Goal: Participate in discussion: Engage in conversation with other users on a specific topic

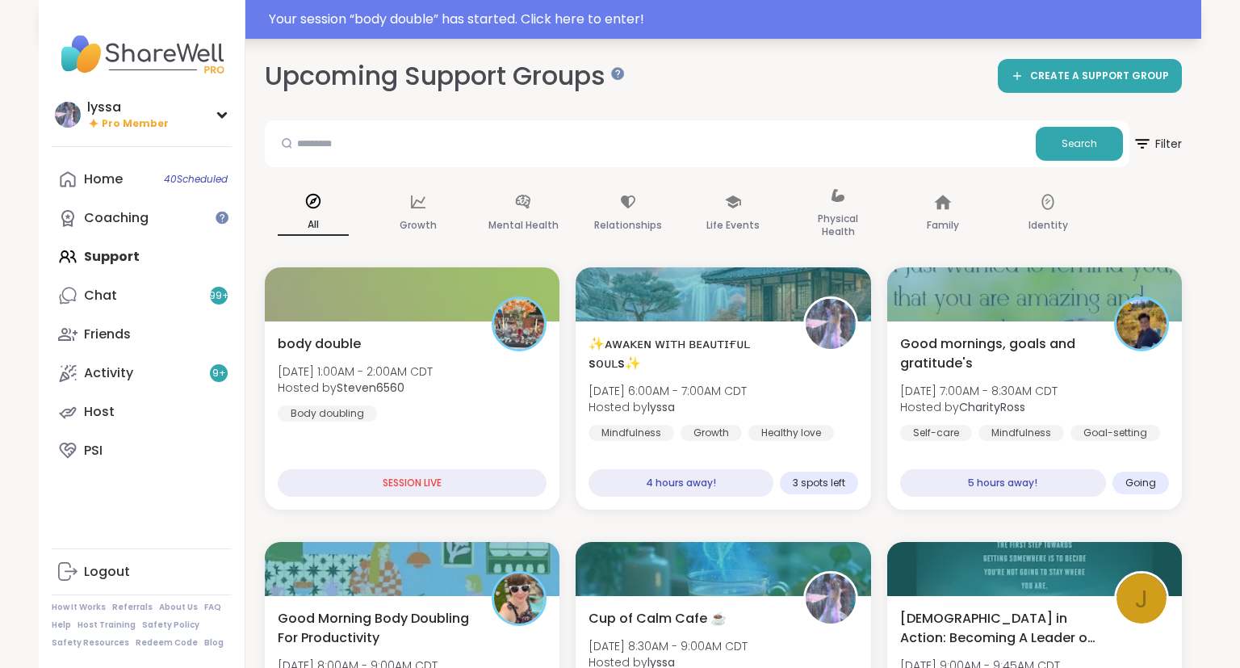
click at [1125, 13] on div "Your session “ body double ” has started. Click here to enter!" at bounding box center [730, 19] width 923 height 19
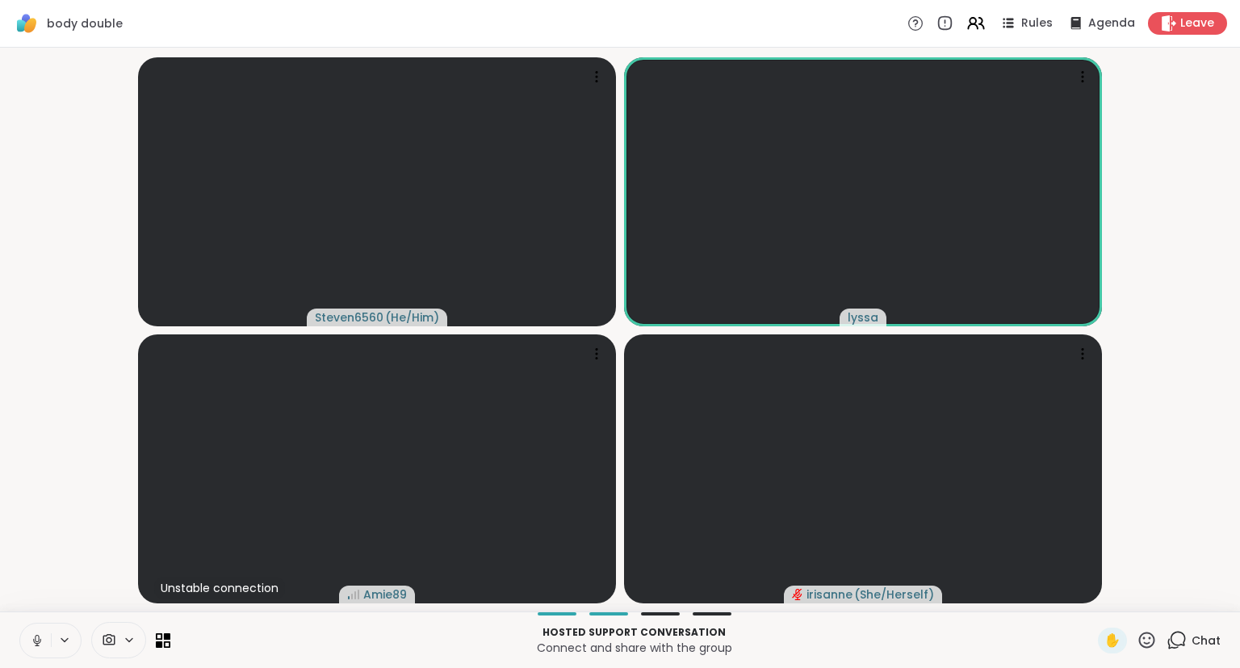
click at [41, 630] on button at bounding box center [35, 640] width 31 height 34
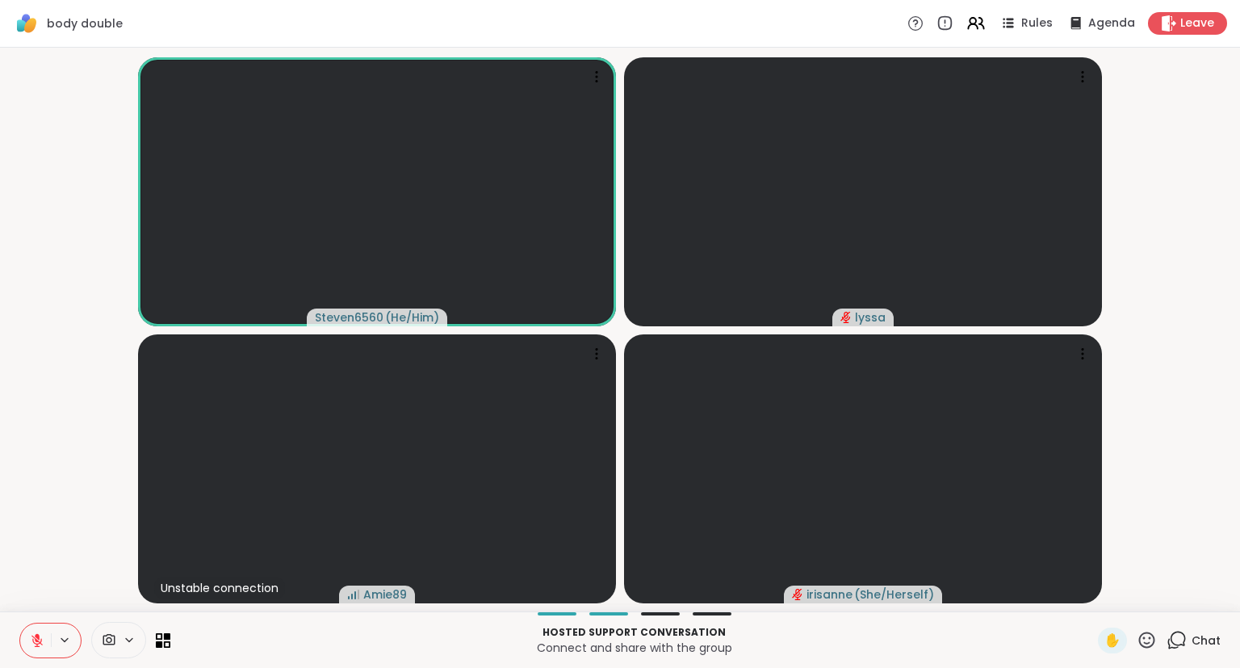
click at [2, 622] on div "Hosted support conversation Connect and share with the group ✋ Chat" at bounding box center [620, 639] width 1240 height 57
click at [36, 640] on icon at bounding box center [36, 640] width 11 height 11
click at [38, 642] on icon at bounding box center [37, 640] width 15 height 15
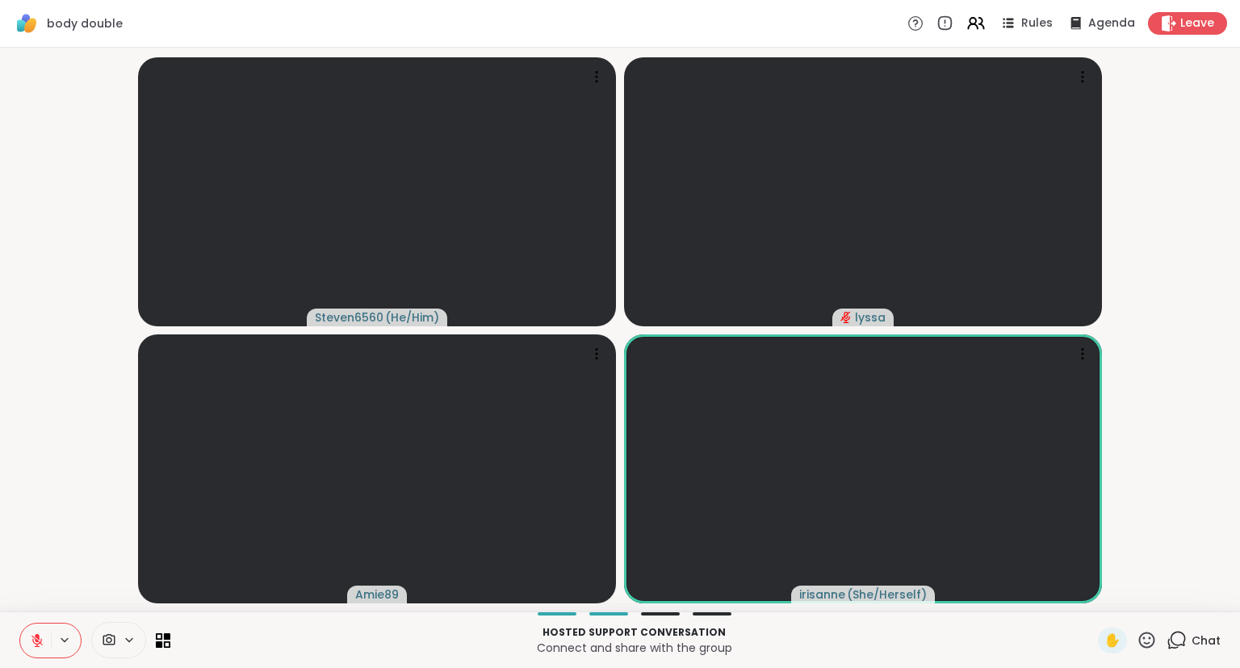
click at [24, 643] on button at bounding box center [35, 640] width 31 height 34
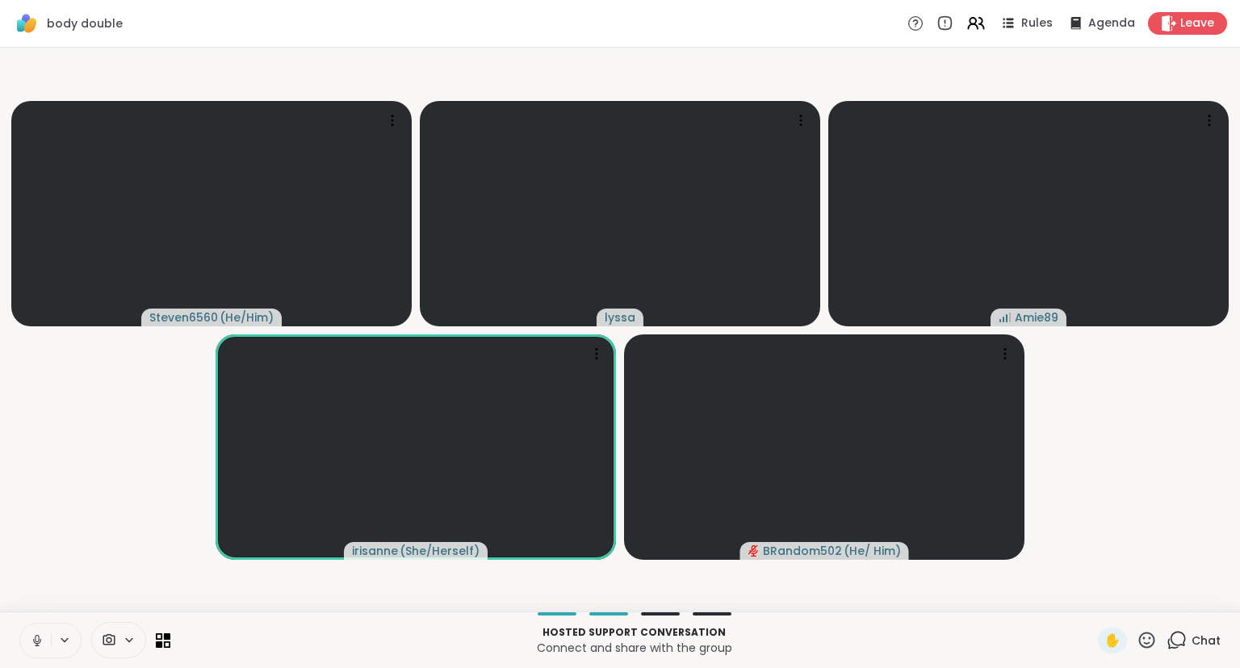
click at [35, 634] on icon at bounding box center [37, 640] width 15 height 15
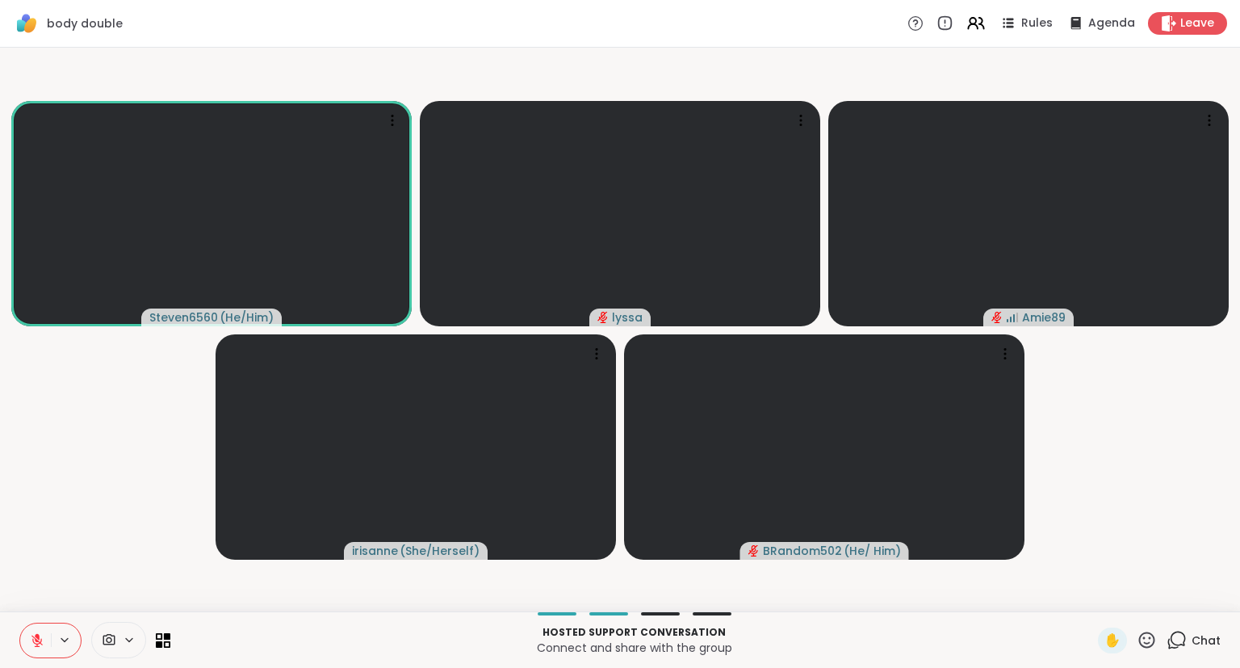
click at [40, 641] on icon at bounding box center [37, 640] width 15 height 15
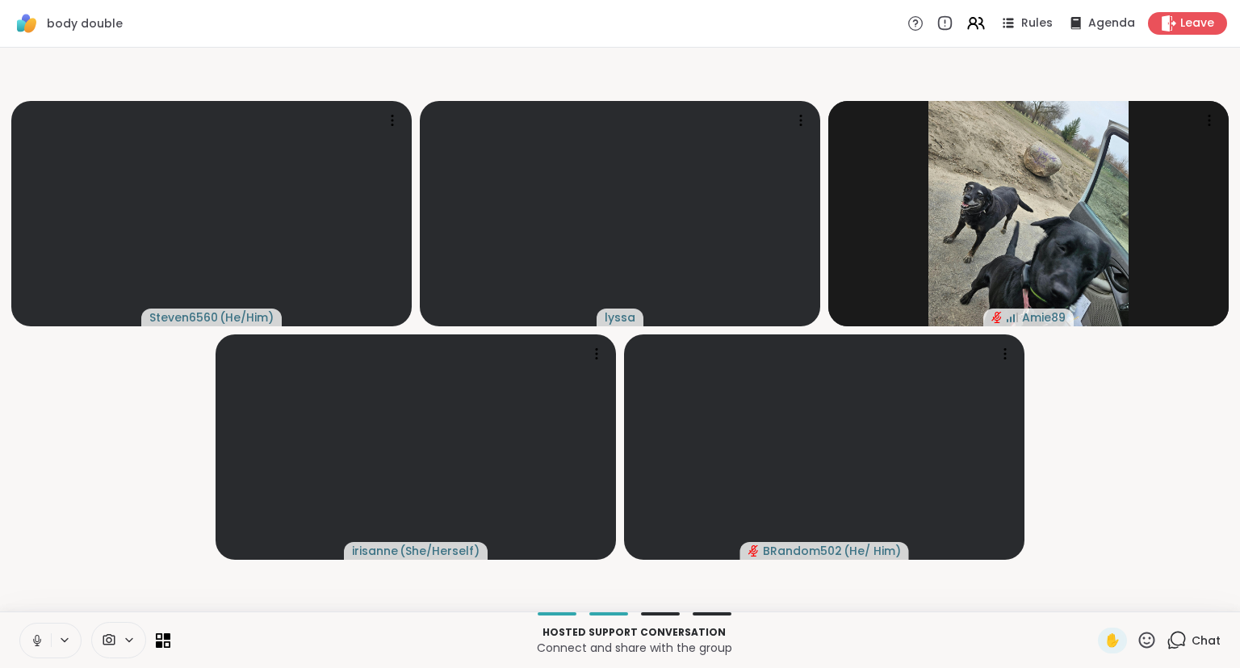
click at [25, 627] on button at bounding box center [35, 640] width 31 height 34
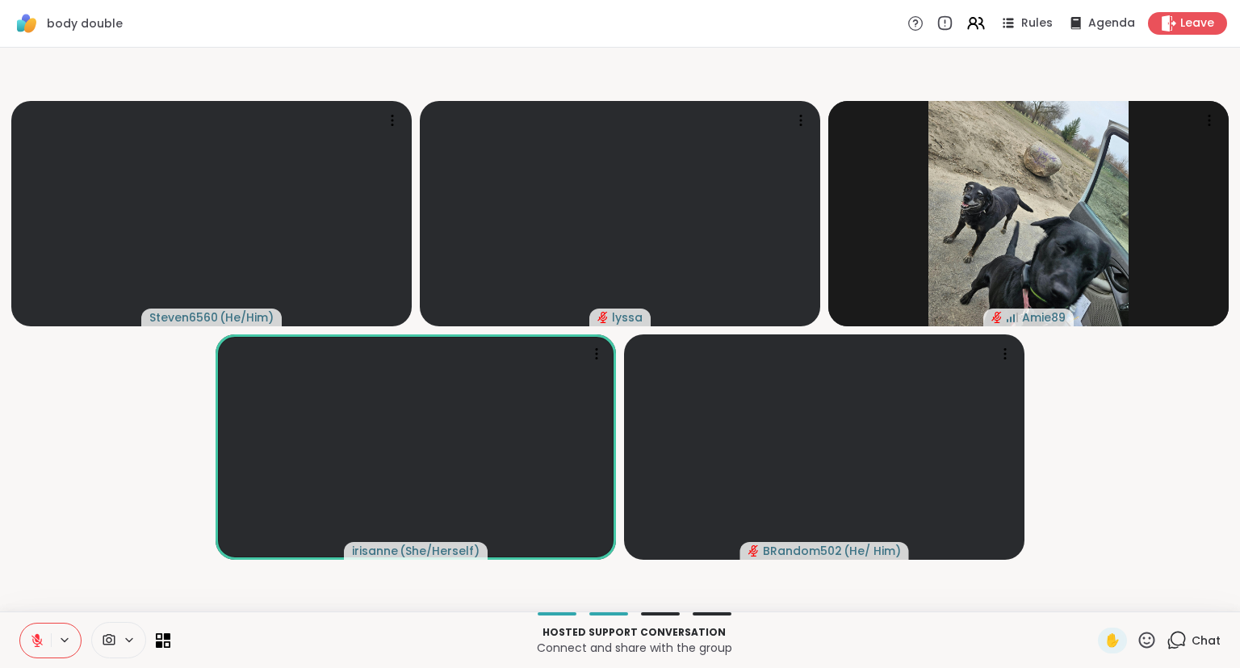
click at [35, 635] on icon at bounding box center [37, 636] width 5 height 6
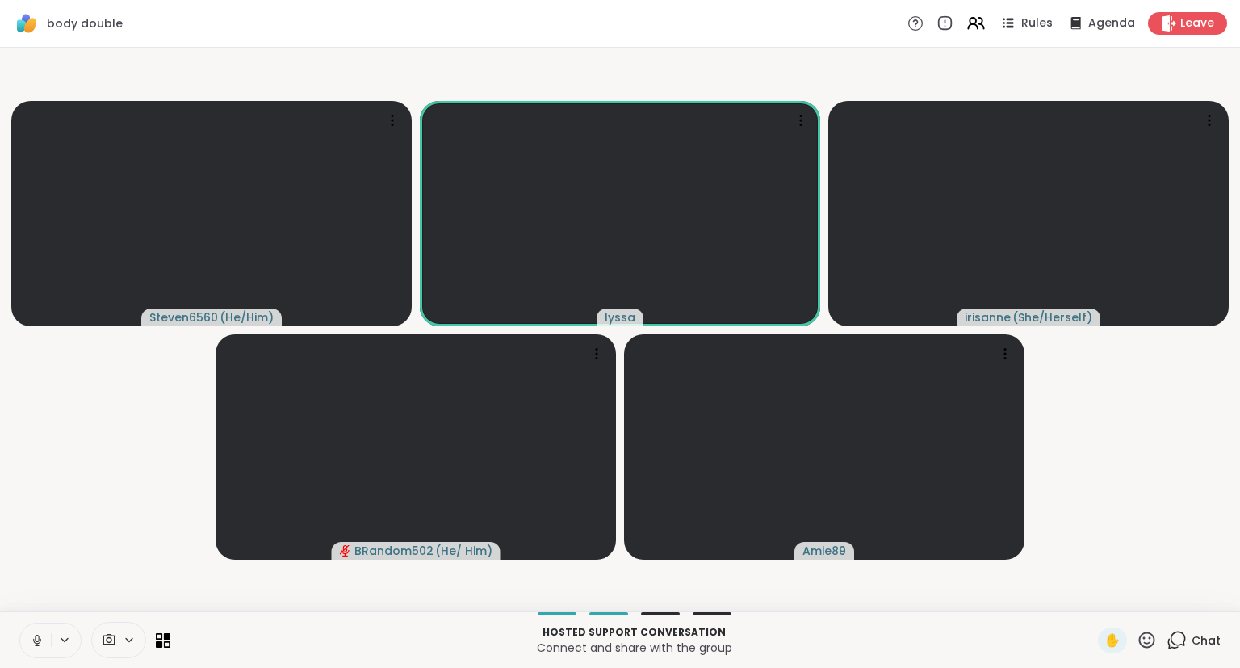
click at [26, 647] on button at bounding box center [35, 640] width 31 height 34
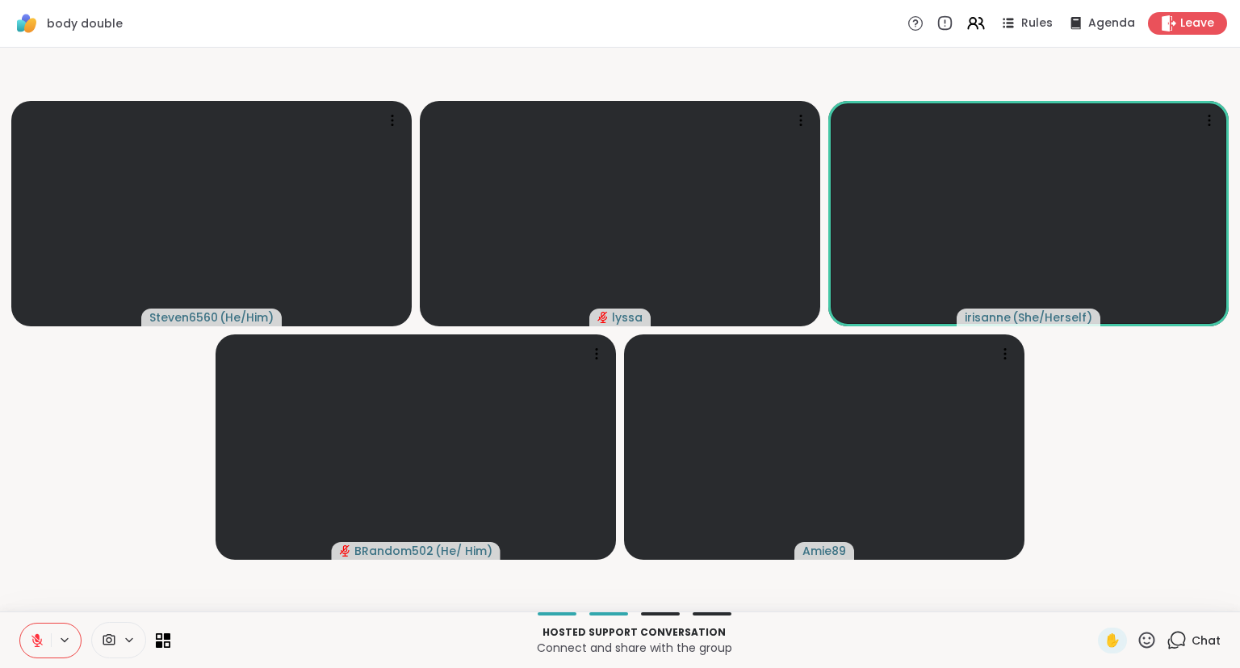
click at [30, 639] on icon at bounding box center [37, 640] width 15 height 15
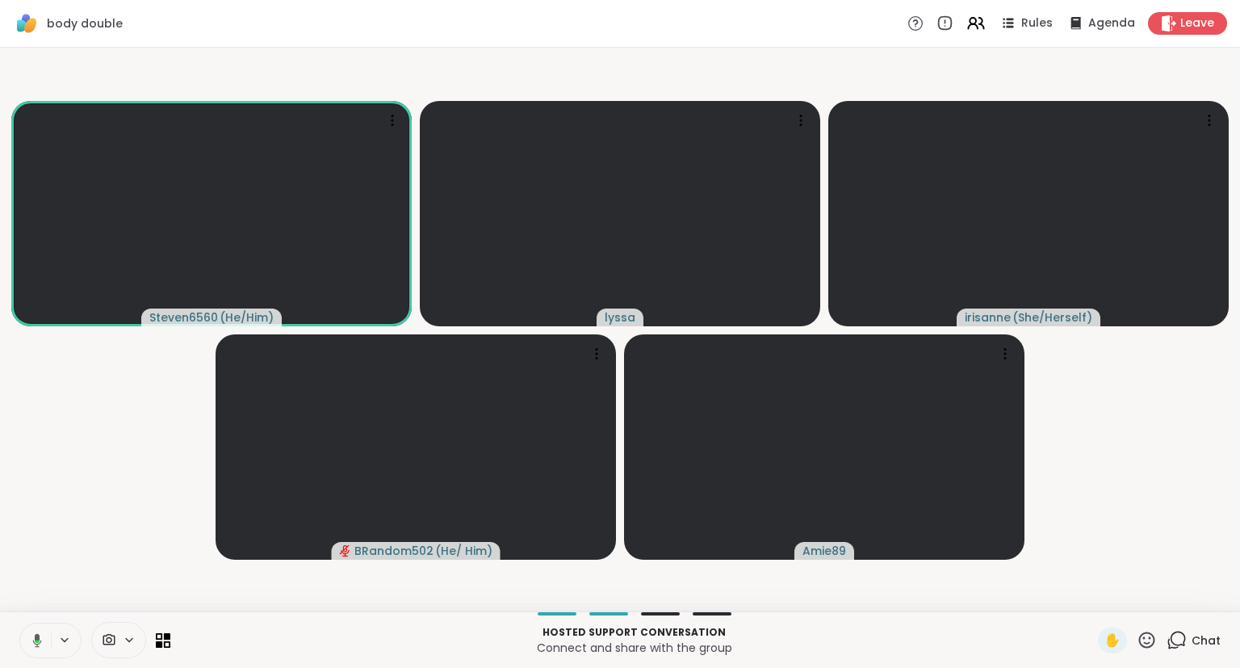
click at [23, 624] on button at bounding box center [34, 640] width 33 height 34
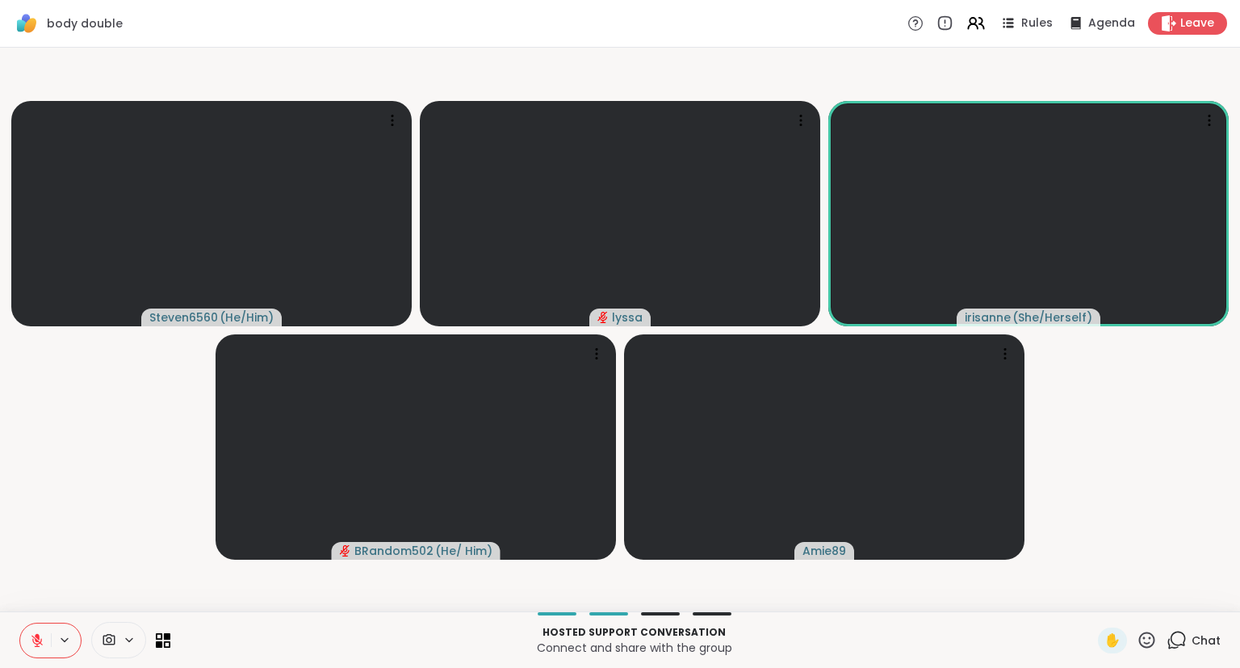
click at [38, 634] on icon at bounding box center [37, 640] width 15 height 15
click at [38, 643] on icon at bounding box center [37, 640] width 8 height 5
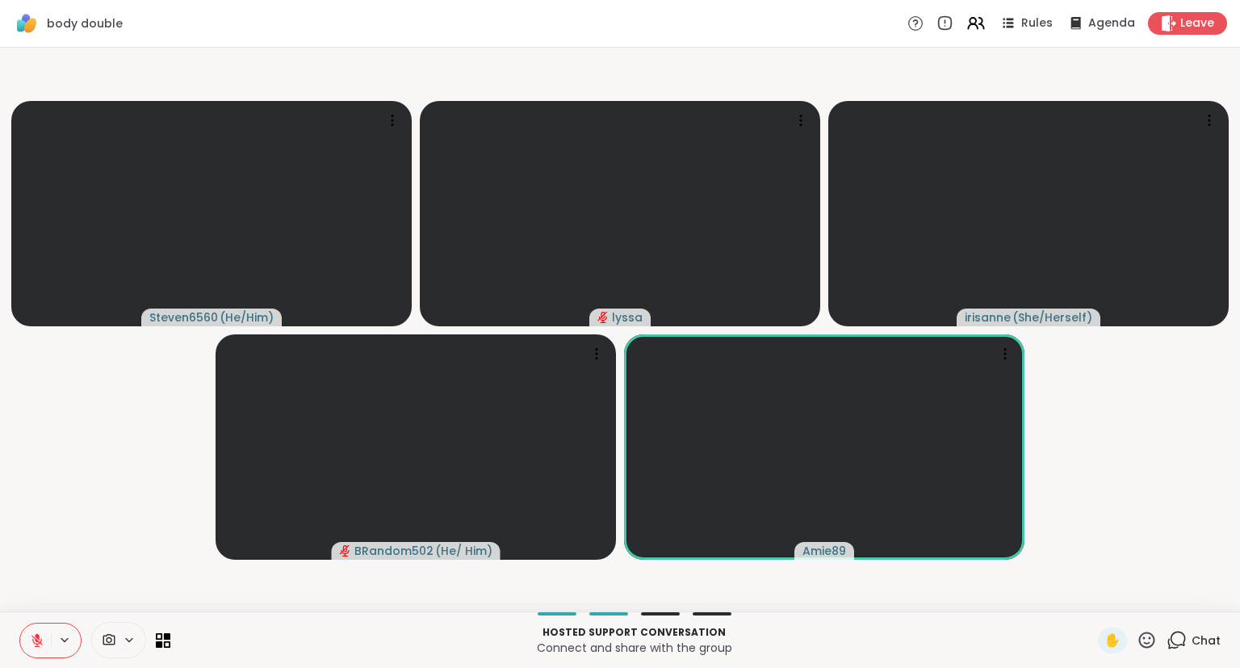
click at [25, 638] on button at bounding box center [35, 640] width 31 height 34
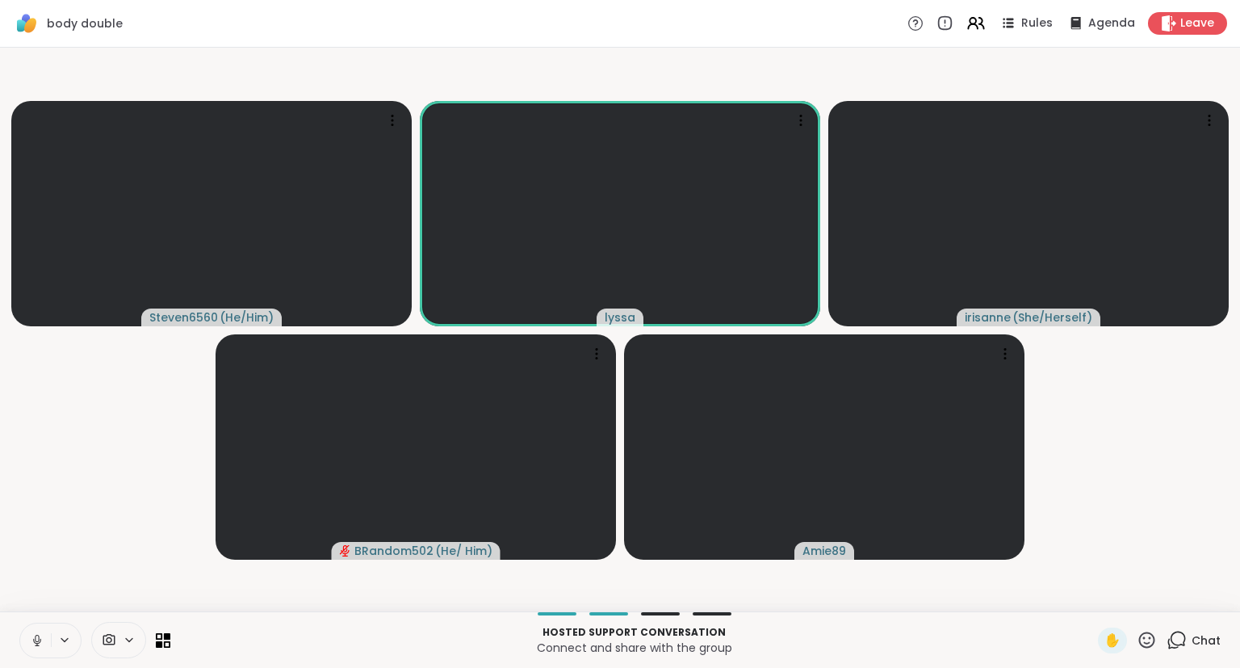
click at [36, 642] on icon at bounding box center [37, 640] width 15 height 15
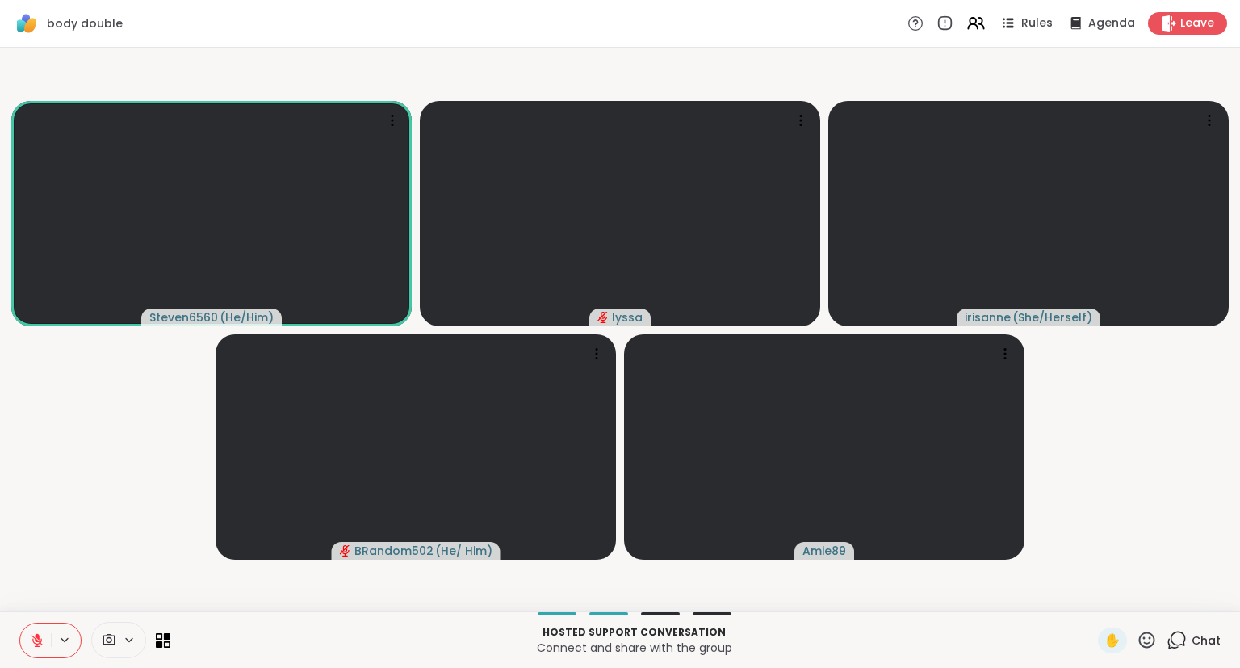
click at [35, 639] on icon at bounding box center [36, 640] width 11 height 11
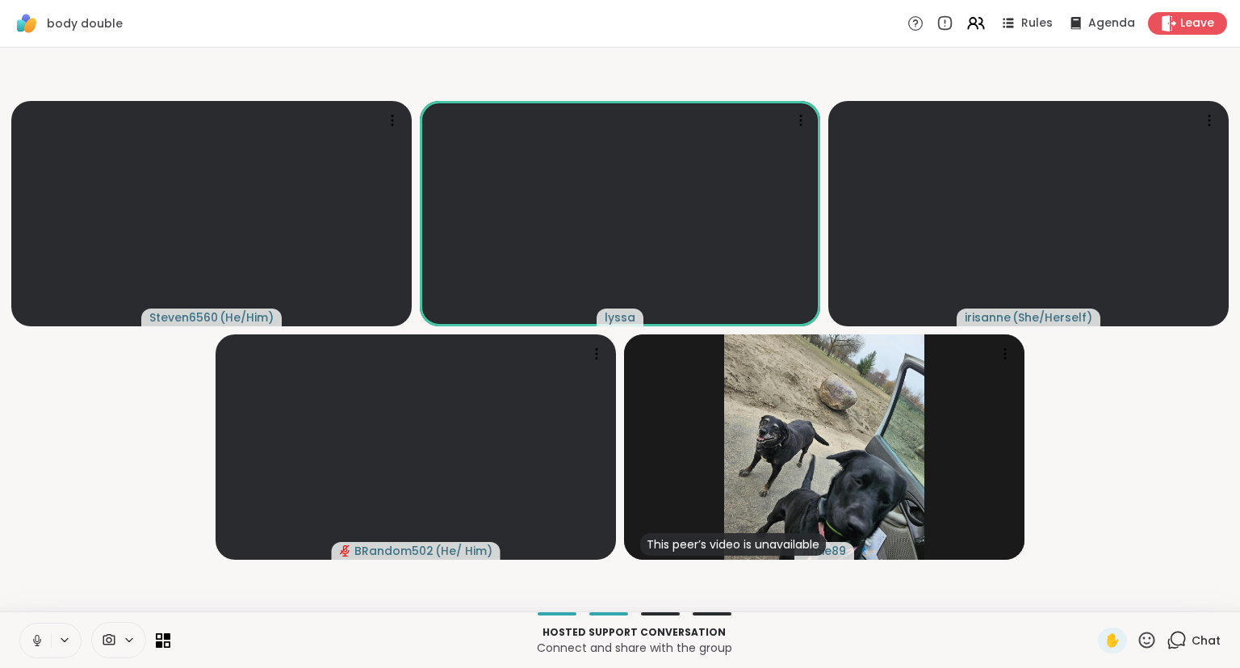
click at [40, 638] on icon at bounding box center [37, 640] width 15 height 15
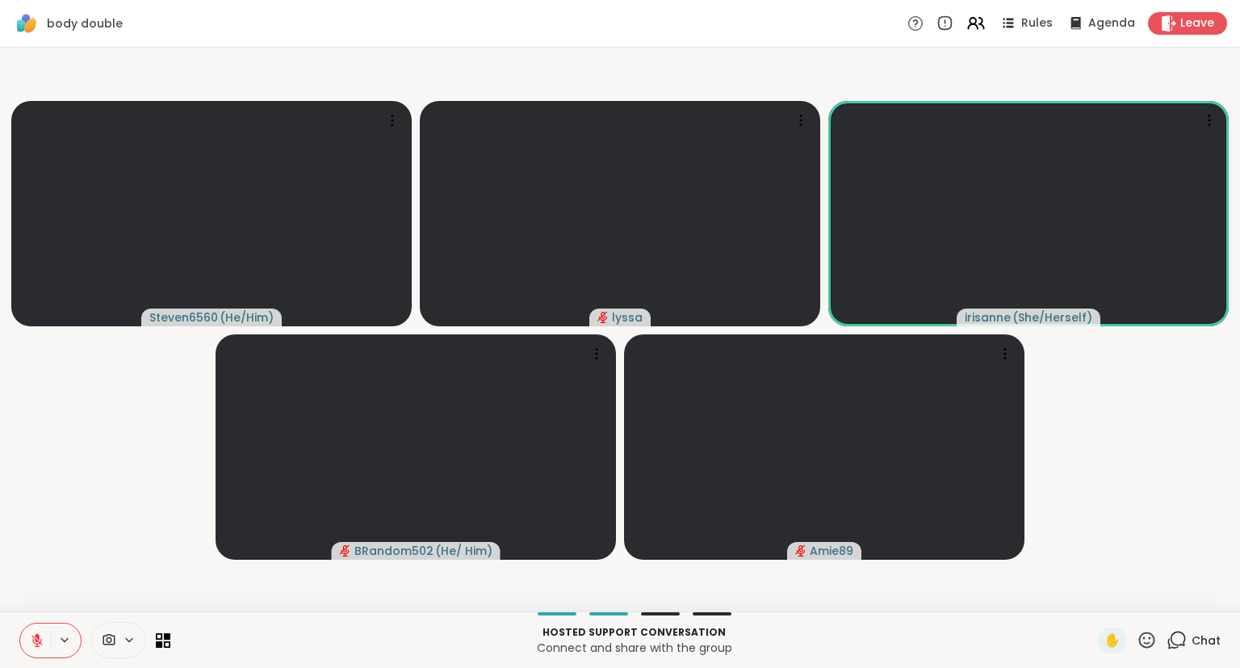
click at [43, 602] on video-player-container "Steven6560 ( He/Him ) [PERSON_NAME] ( She/Herself ) BRandom502 ( He/ Him ) Amie…" at bounding box center [620, 329] width 1221 height 551
click at [5, 622] on div "Hosted support conversation Connect and share with the group ✋ Chat" at bounding box center [620, 639] width 1240 height 57
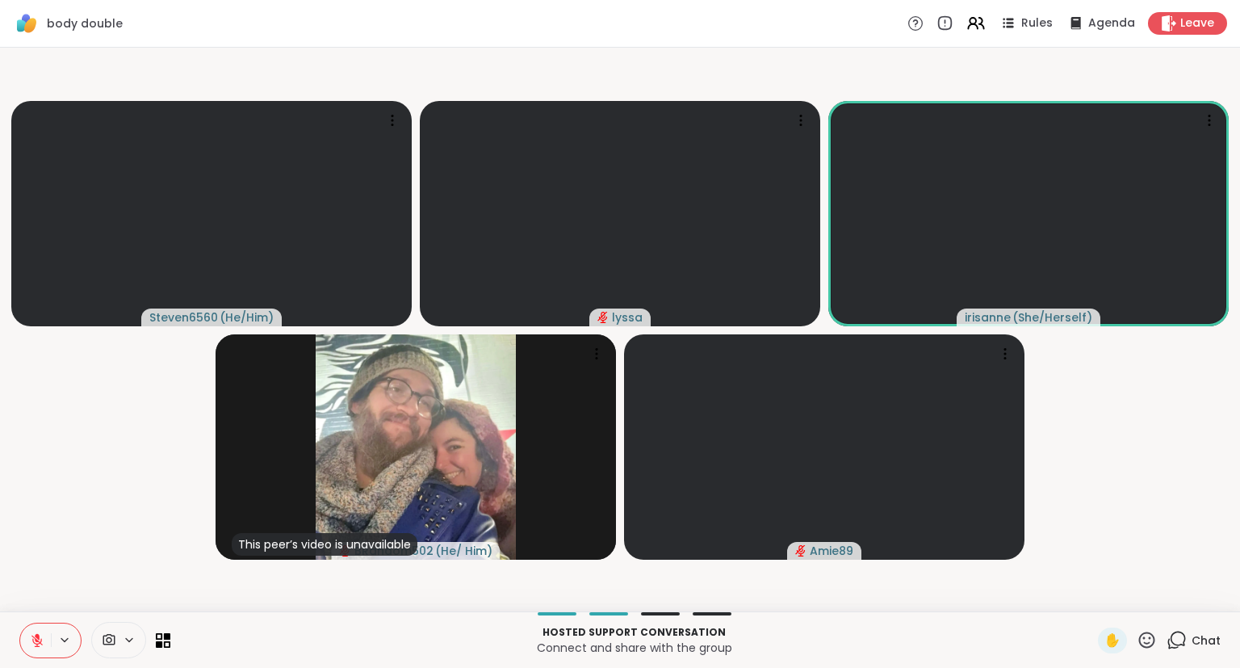
click at [48, 645] on button at bounding box center [35, 640] width 31 height 34
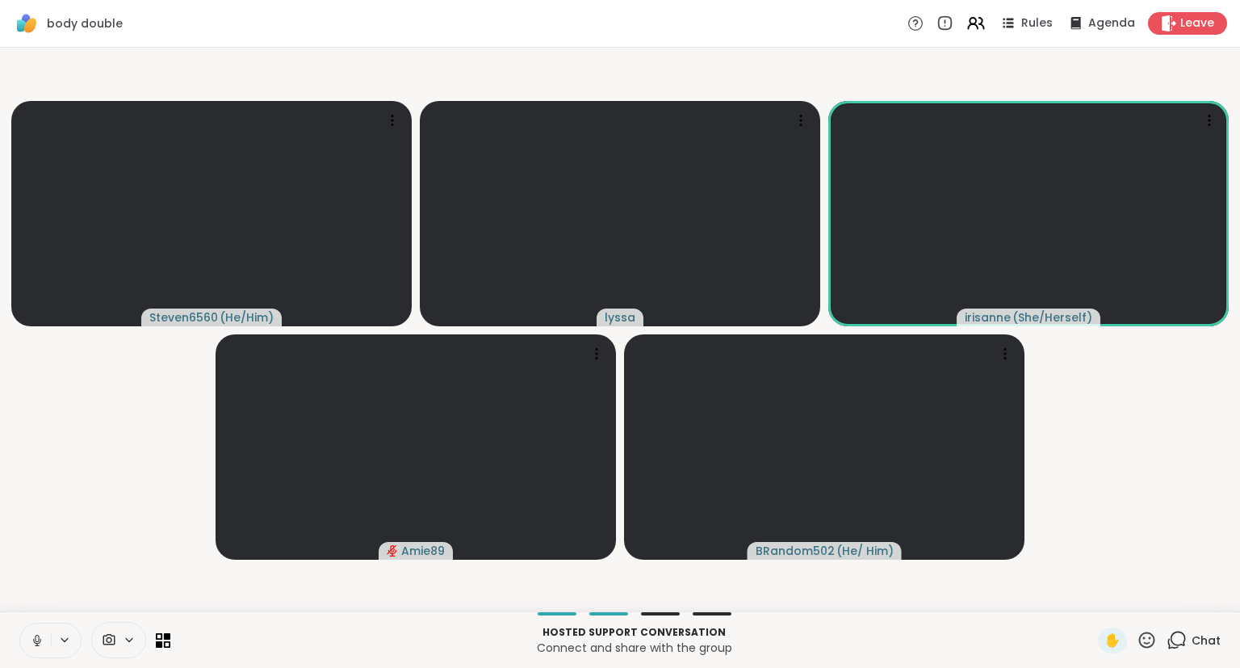
click at [37, 635] on icon at bounding box center [37, 640] width 15 height 15
click at [37, 635] on icon at bounding box center [37, 636] width 5 height 6
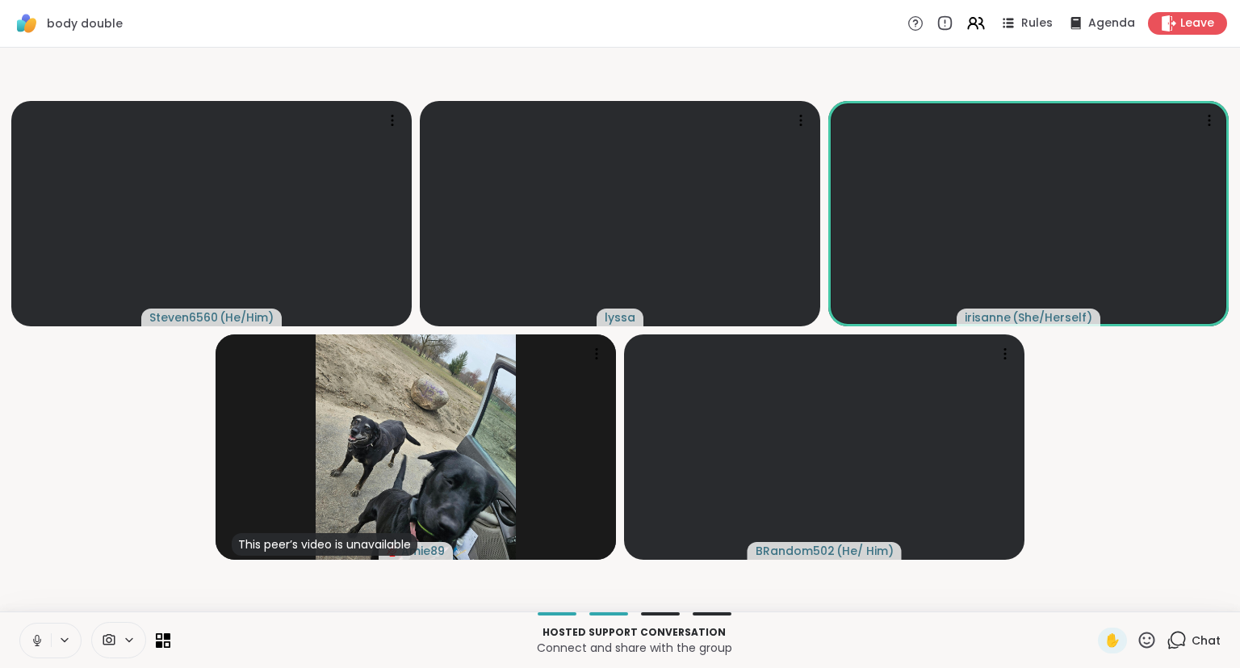
click at [31, 630] on button at bounding box center [35, 640] width 31 height 34
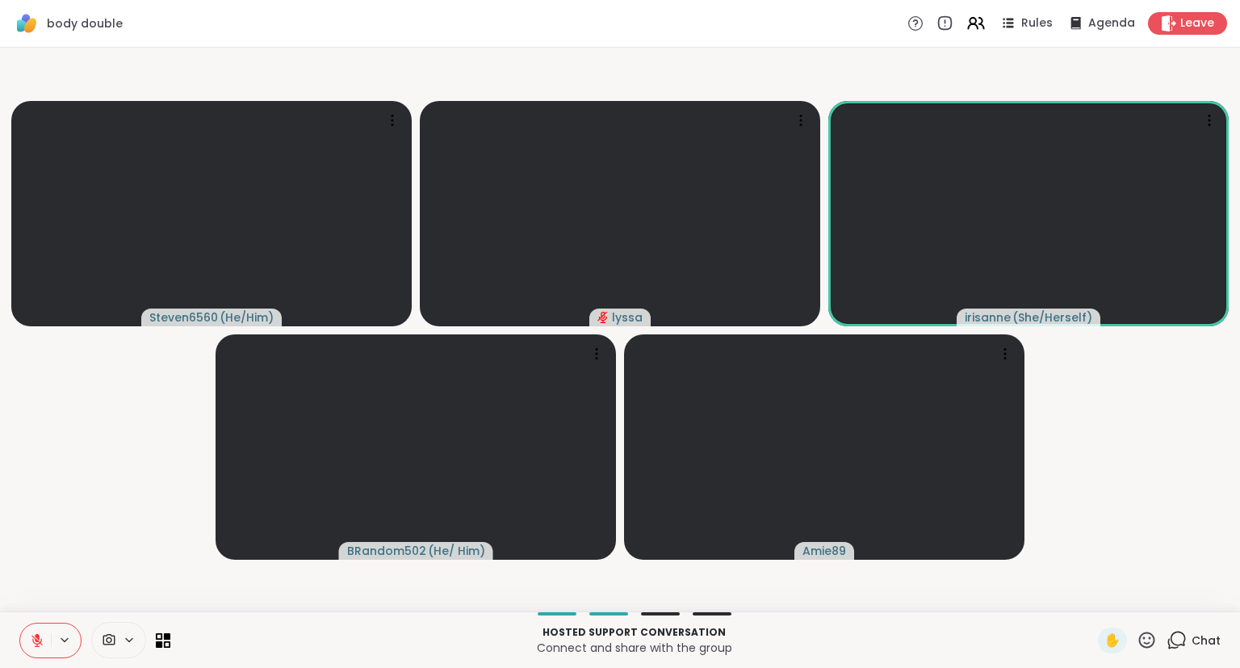
click at [29, 639] on button at bounding box center [35, 640] width 31 height 34
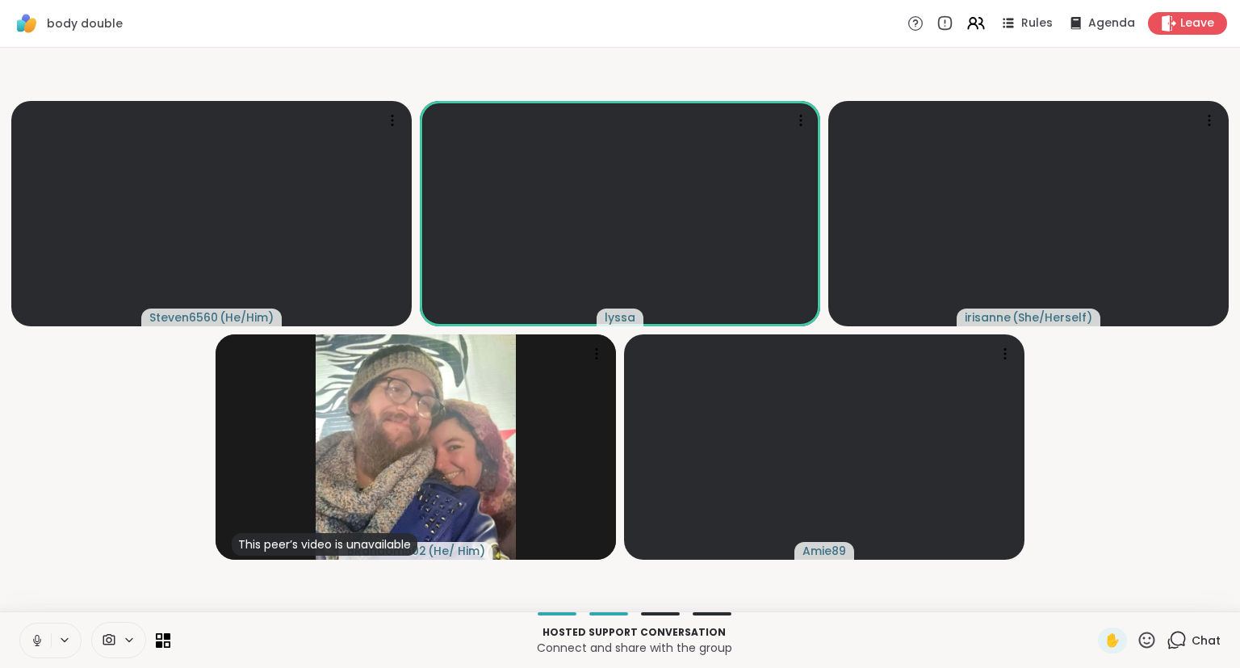
click at [20, 635] on button at bounding box center [35, 640] width 31 height 34
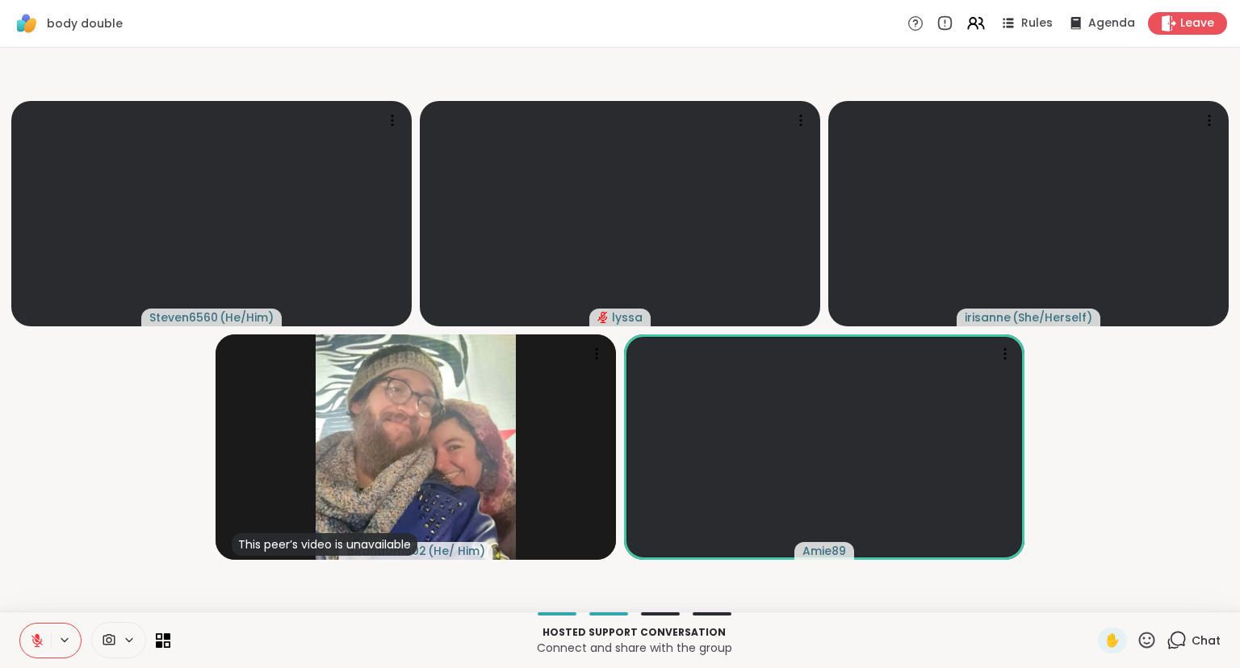
click at [39, 641] on icon at bounding box center [36, 640] width 11 height 11
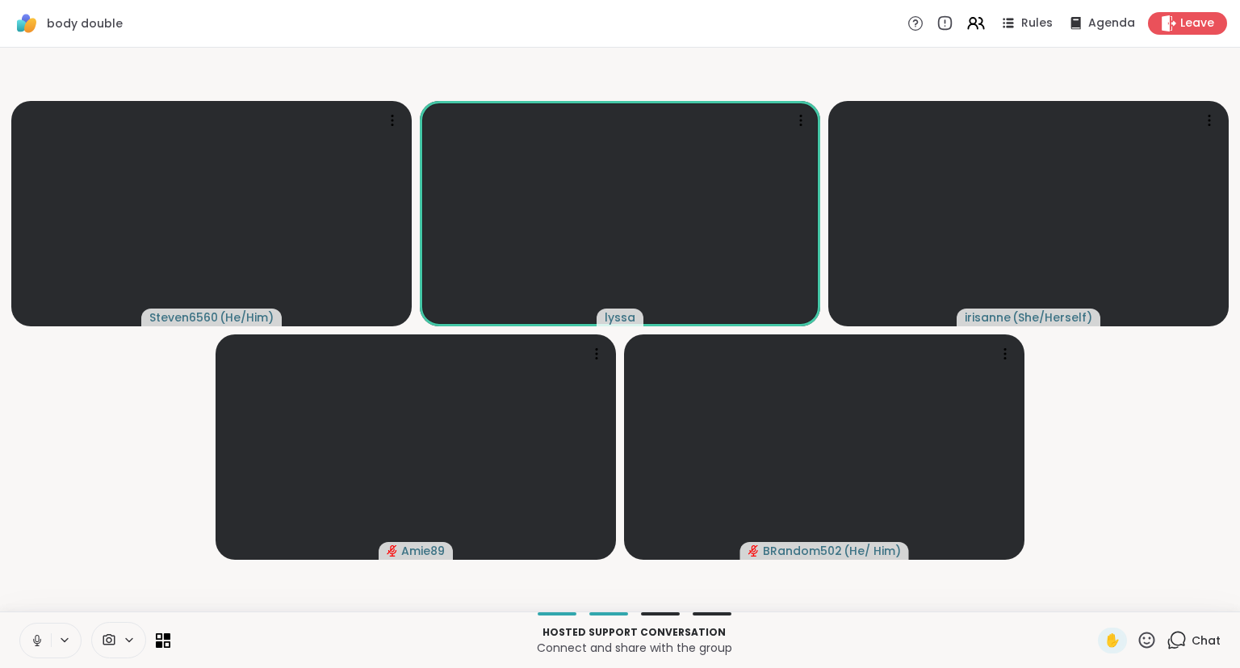
click at [33, 643] on icon at bounding box center [37, 640] width 15 height 15
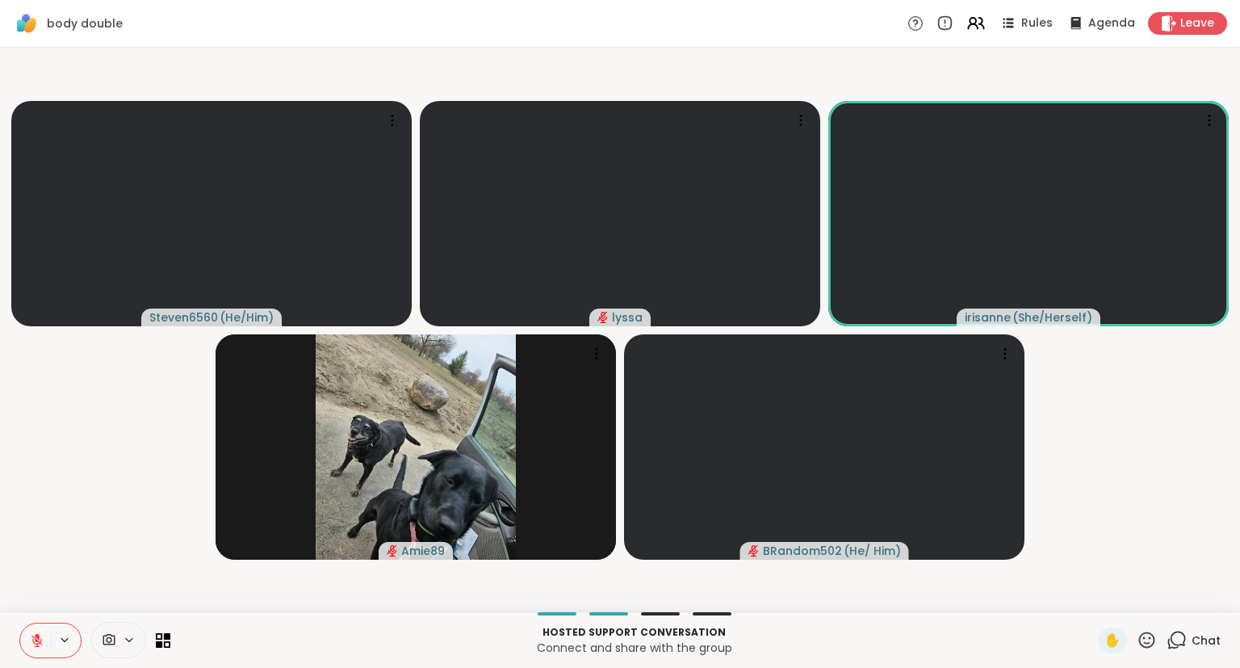
click at [28, 633] on button at bounding box center [35, 640] width 31 height 34
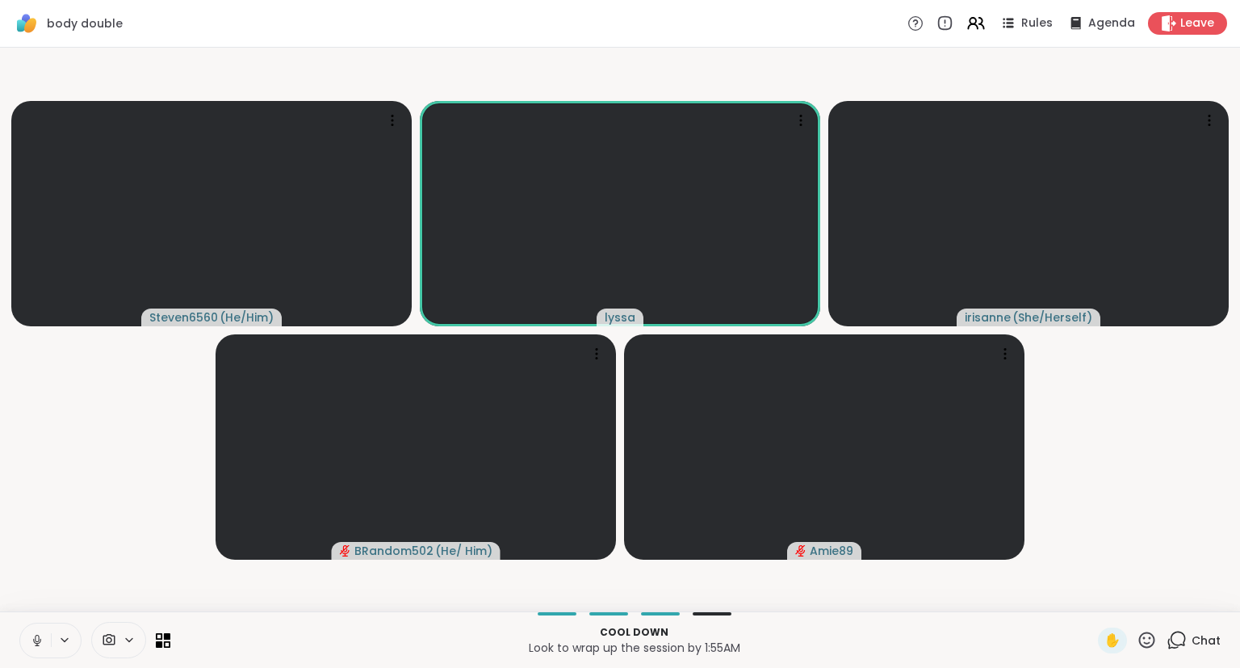
click at [42, 641] on icon at bounding box center [37, 640] width 15 height 15
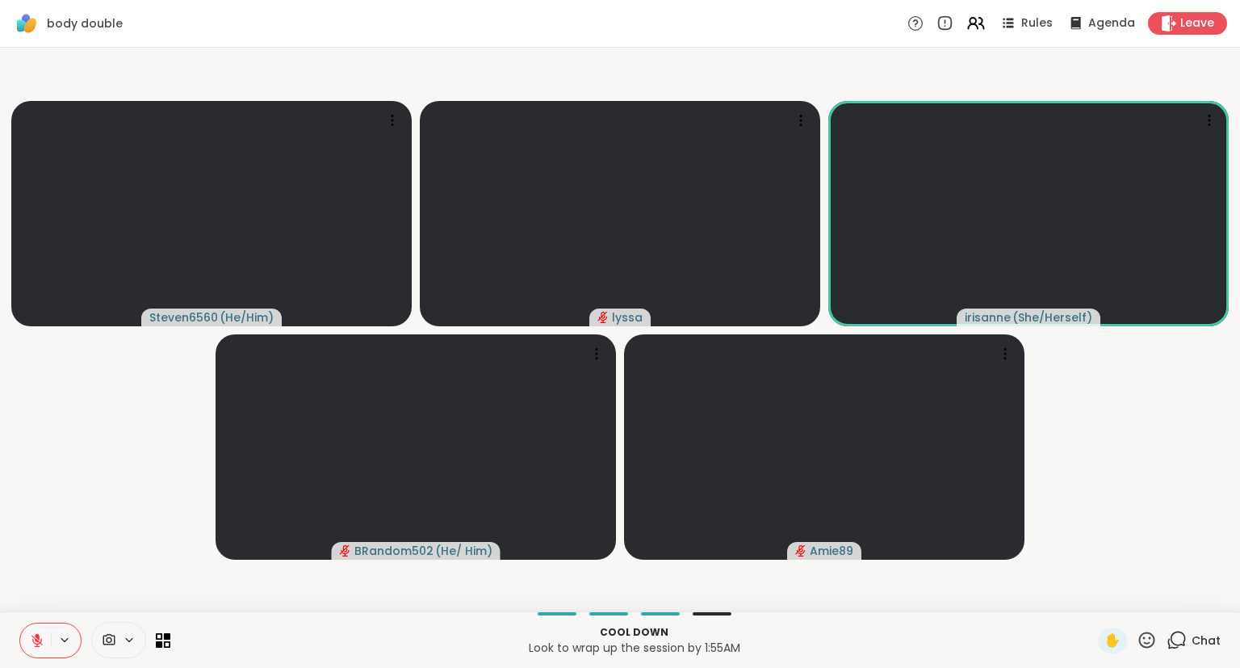
click at [34, 634] on icon at bounding box center [37, 640] width 15 height 15
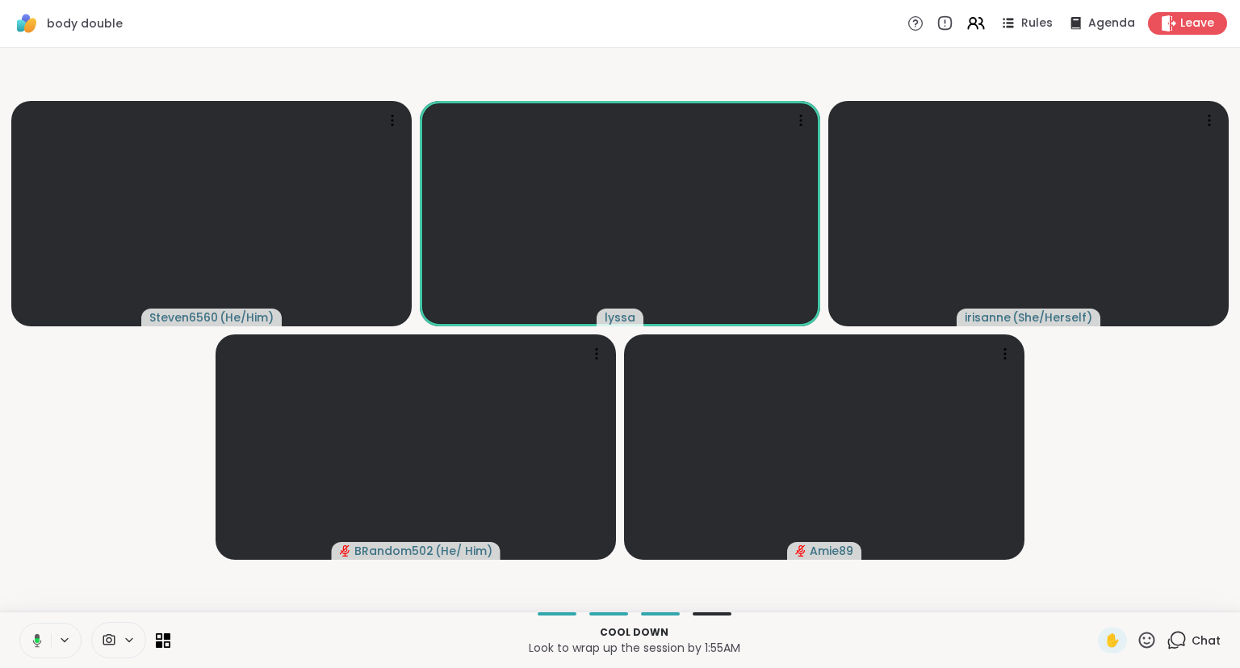
click at [34, 631] on button at bounding box center [34, 640] width 33 height 34
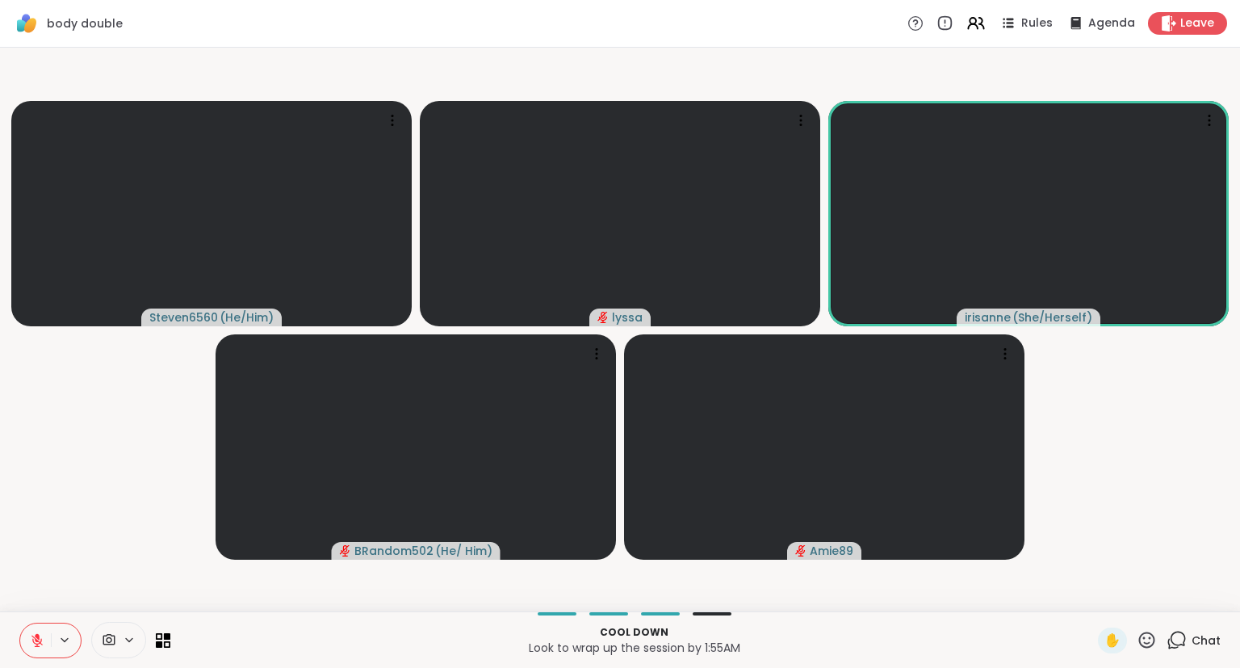
click at [36, 635] on icon at bounding box center [37, 636] width 5 height 6
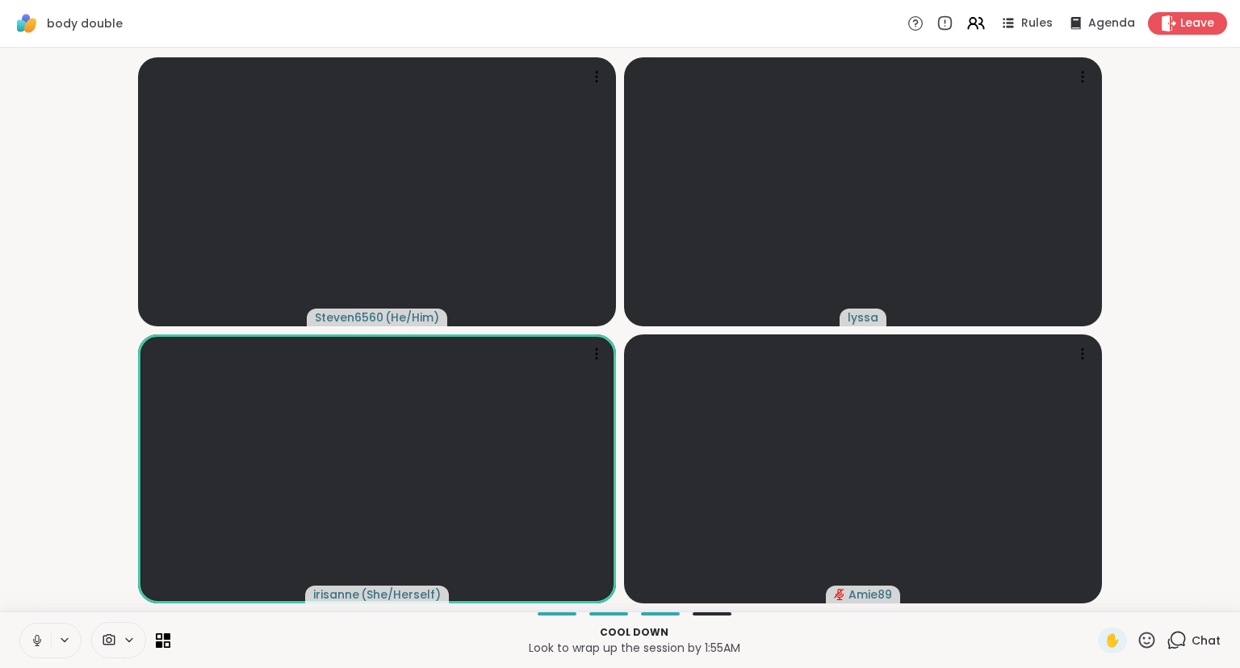
click at [31, 542] on video-player-container "Steven6560 ( He/Him ) [PERSON_NAME] ( She/Herself ) Amie89" at bounding box center [620, 329] width 1221 height 551
click at [18, 586] on video-player-container "Steven6560 ( He/Him ) [PERSON_NAME] ( She/Herself ) Amie89" at bounding box center [620, 329] width 1221 height 551
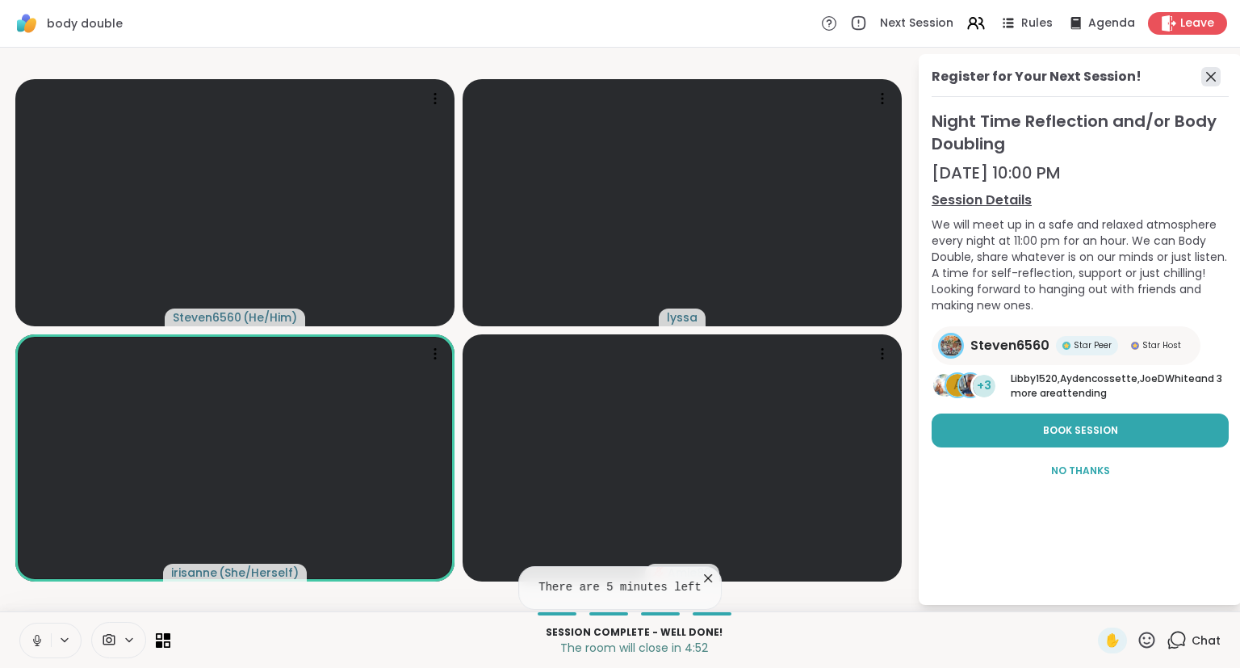
click at [1218, 76] on icon at bounding box center [1210, 76] width 19 height 19
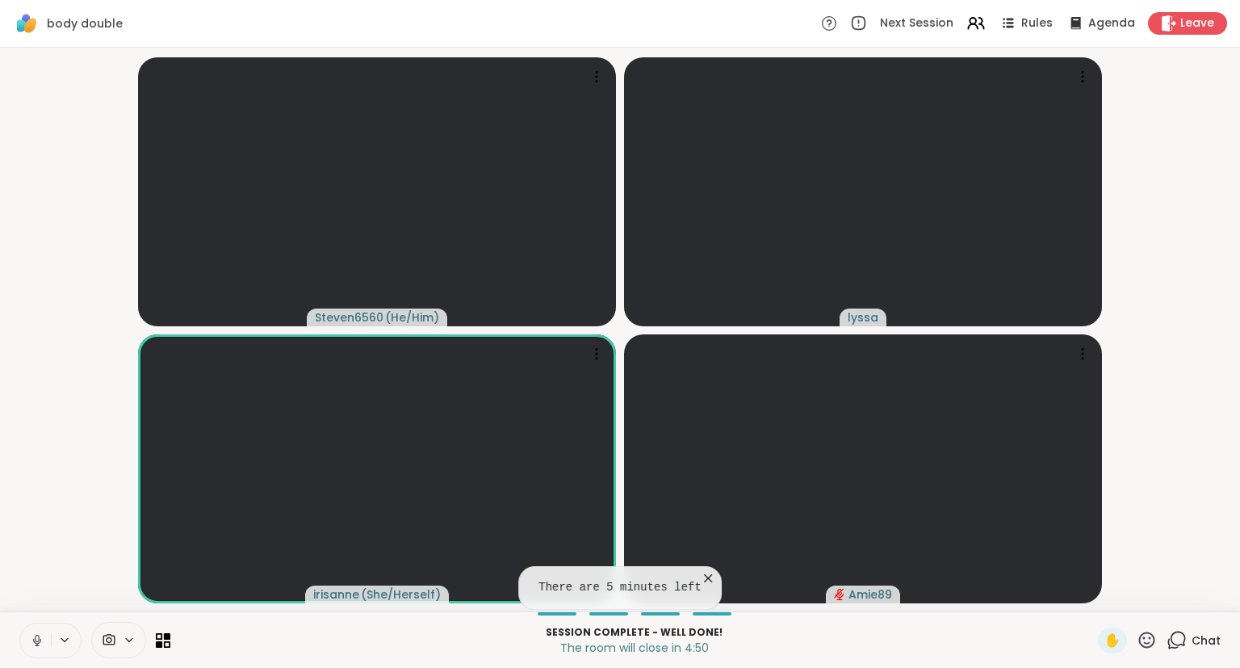
click at [703, 575] on icon at bounding box center [708, 578] width 16 height 16
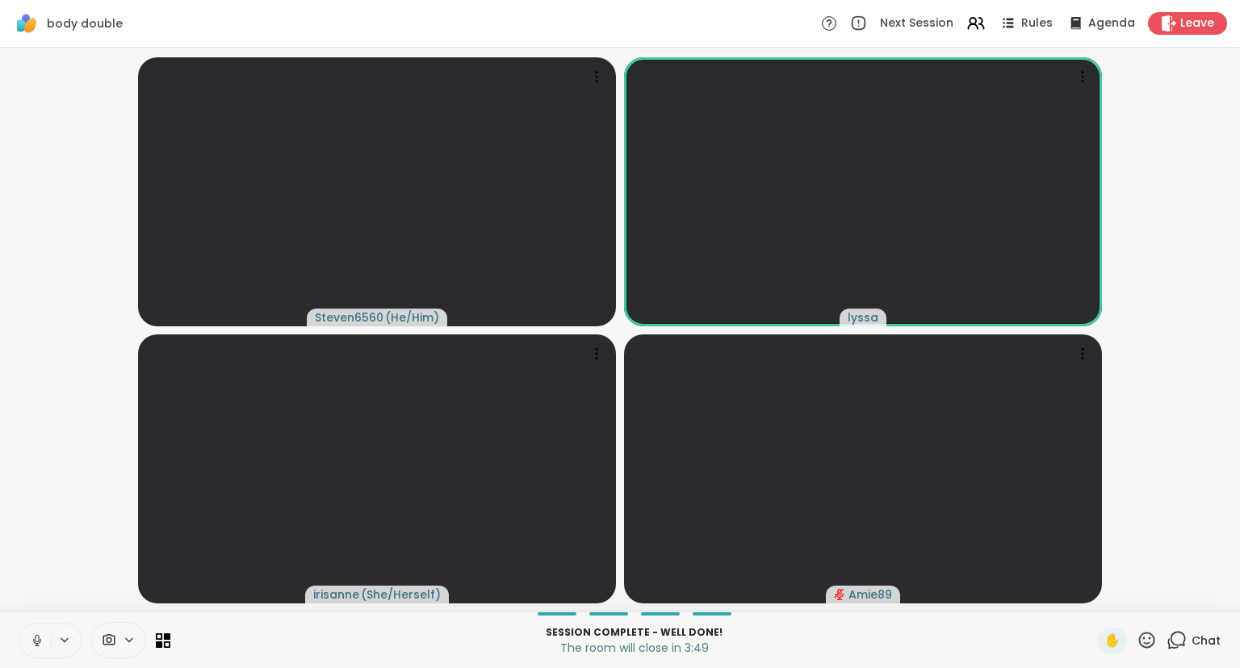
click at [37, 631] on button at bounding box center [35, 640] width 31 height 34
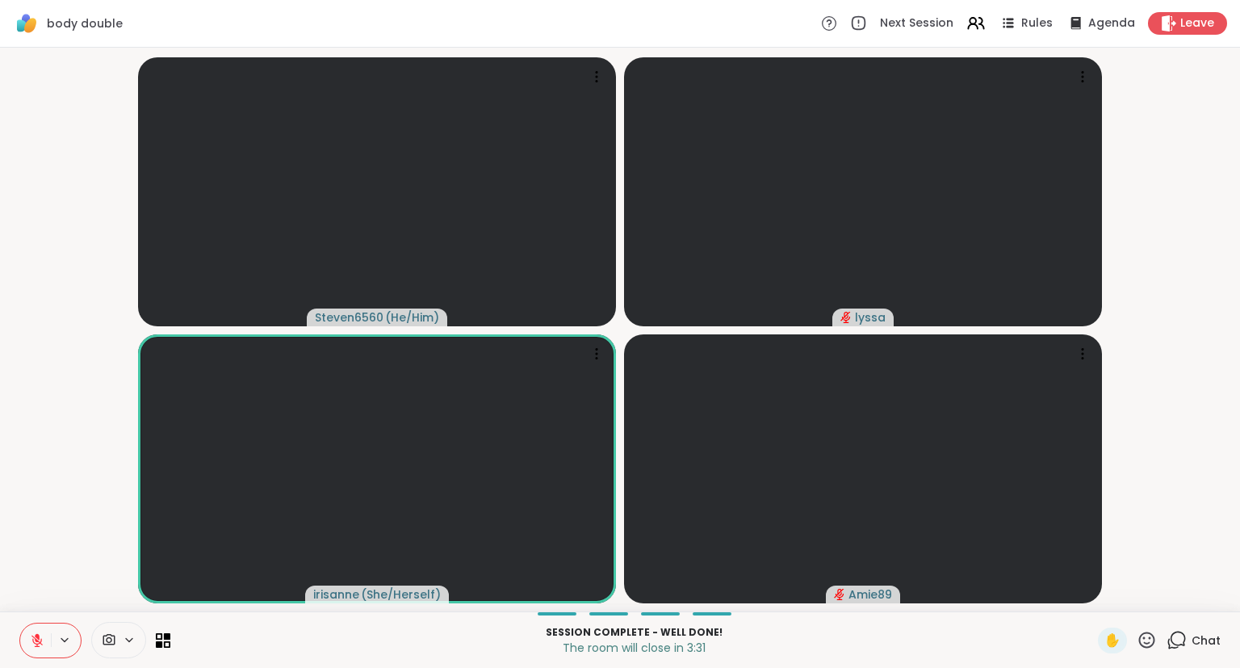
click at [39, 637] on icon at bounding box center [37, 636] width 5 height 6
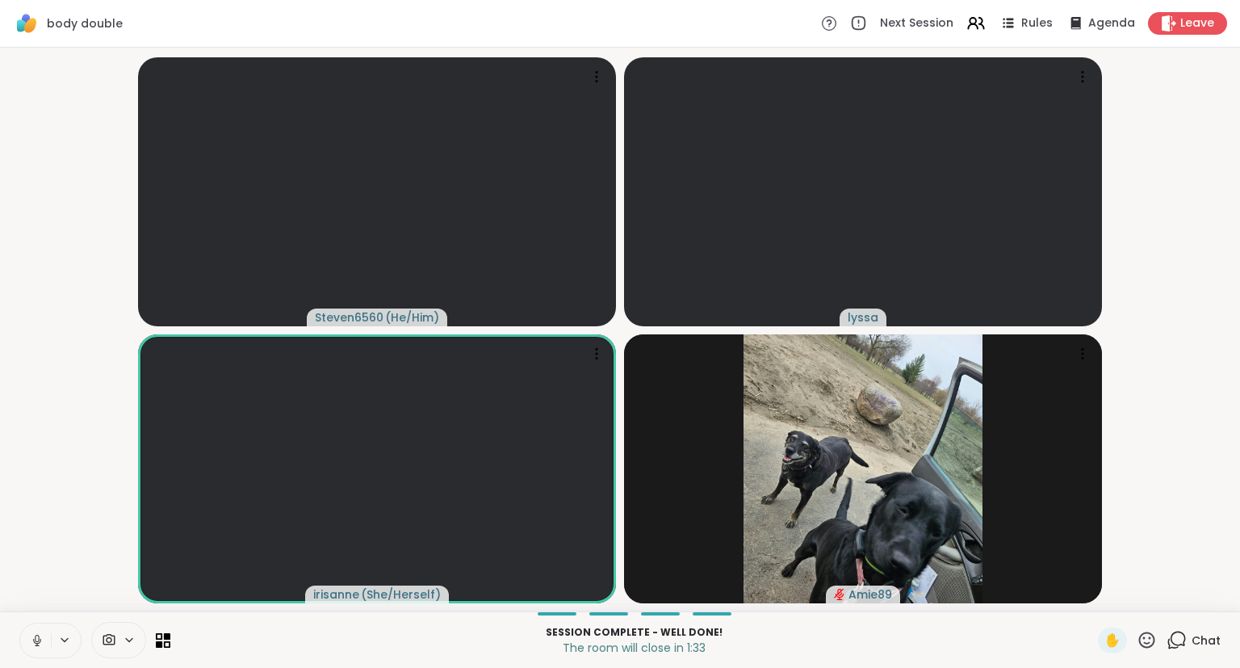
click at [30, 638] on icon at bounding box center [37, 640] width 15 height 15
click at [38, 639] on icon at bounding box center [37, 640] width 15 height 15
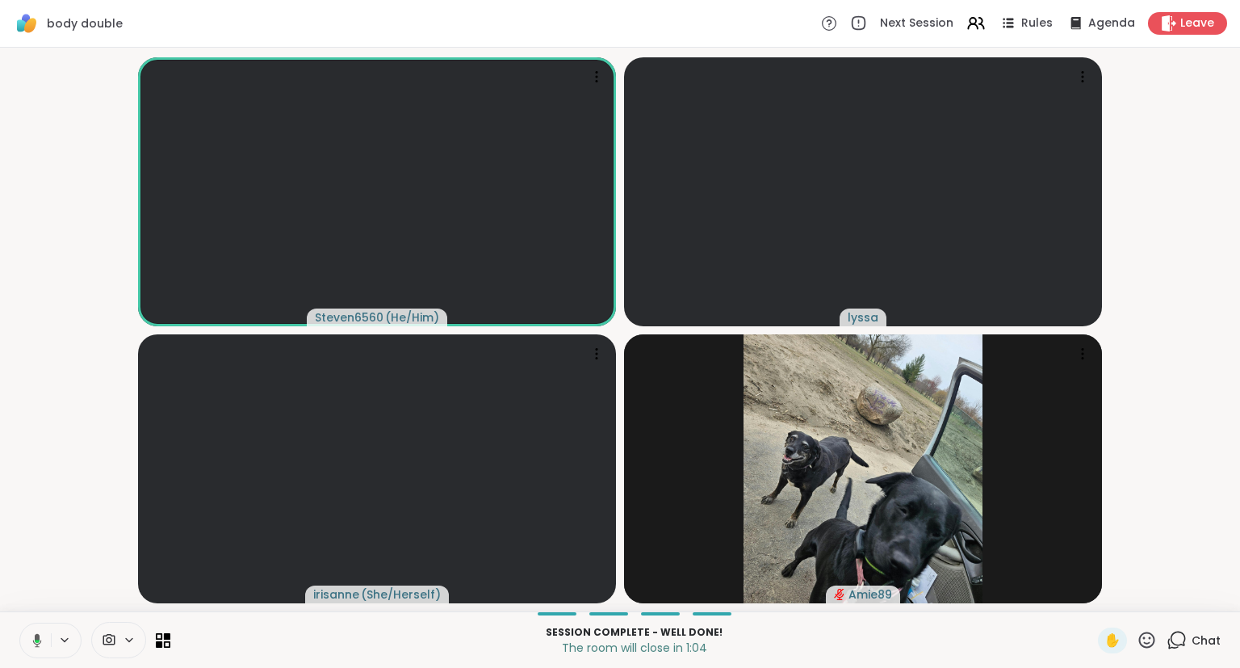
click at [44, 626] on button at bounding box center [34, 640] width 33 height 34
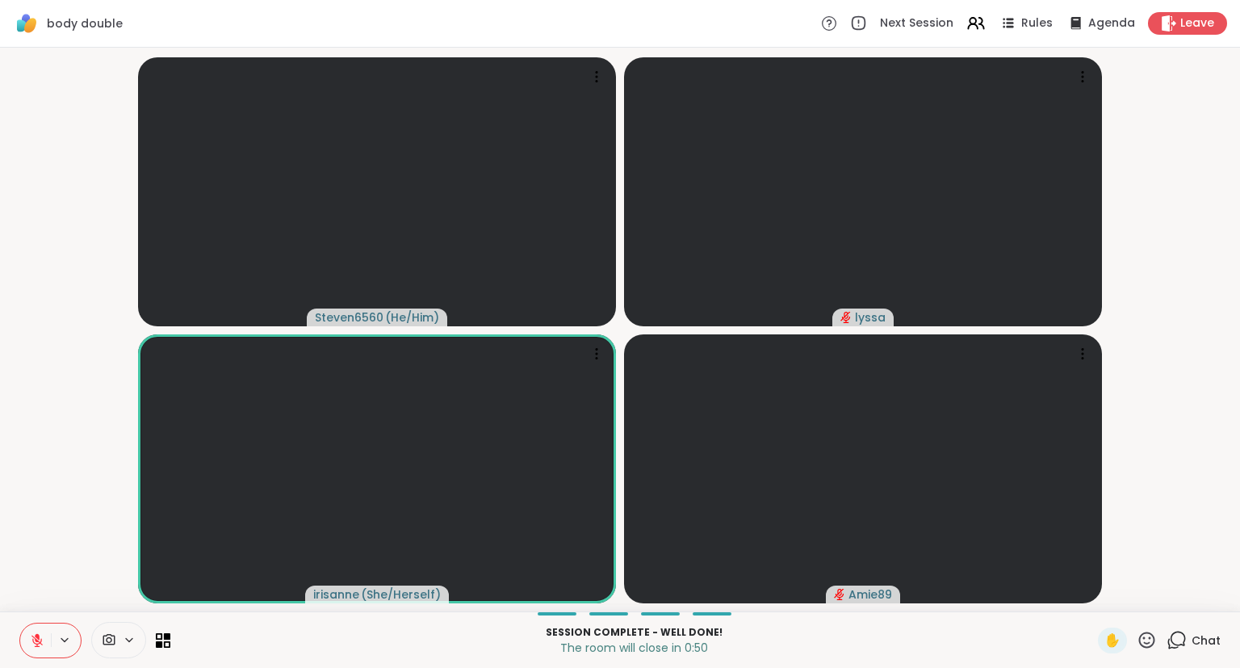
click at [34, 641] on icon at bounding box center [37, 640] width 15 height 15
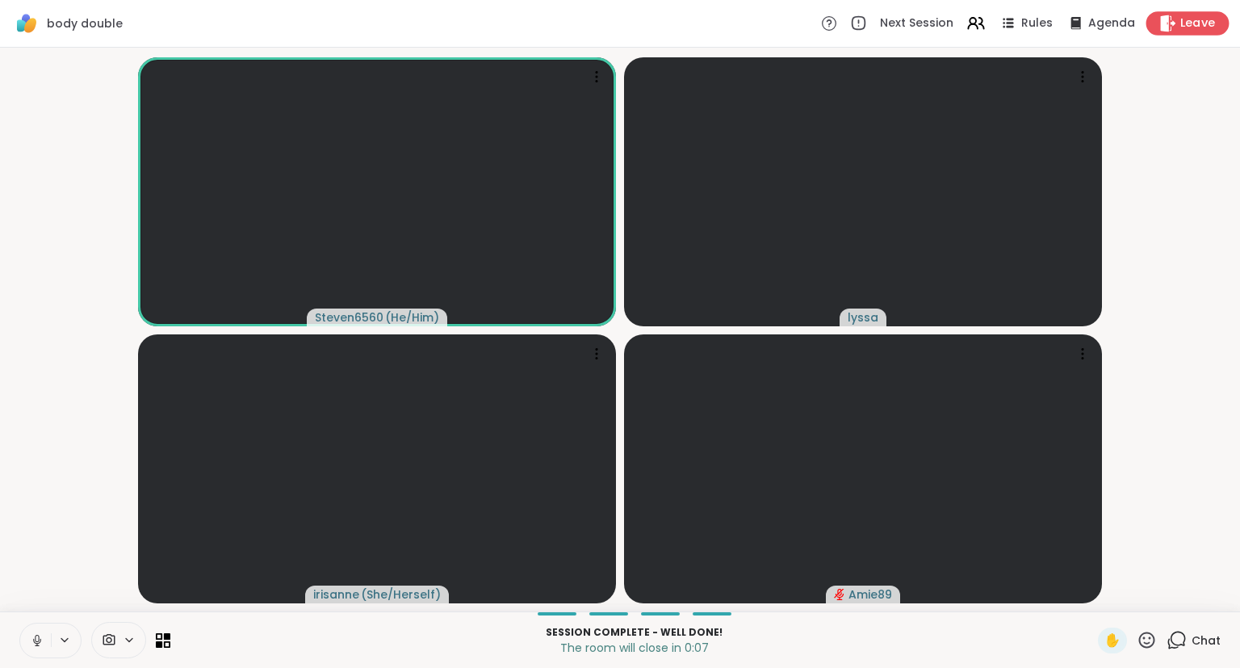
click at [1164, 29] on icon at bounding box center [1168, 23] width 15 height 17
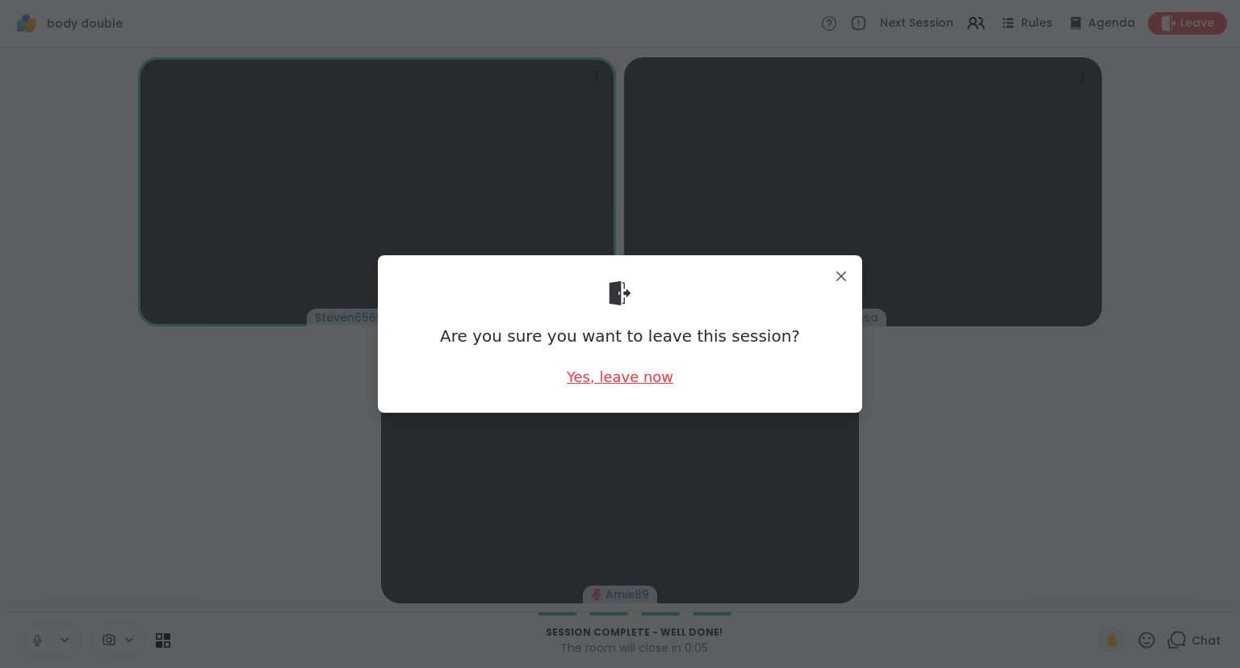
click at [637, 376] on div "Yes, leave now" at bounding box center [620, 377] width 107 height 20
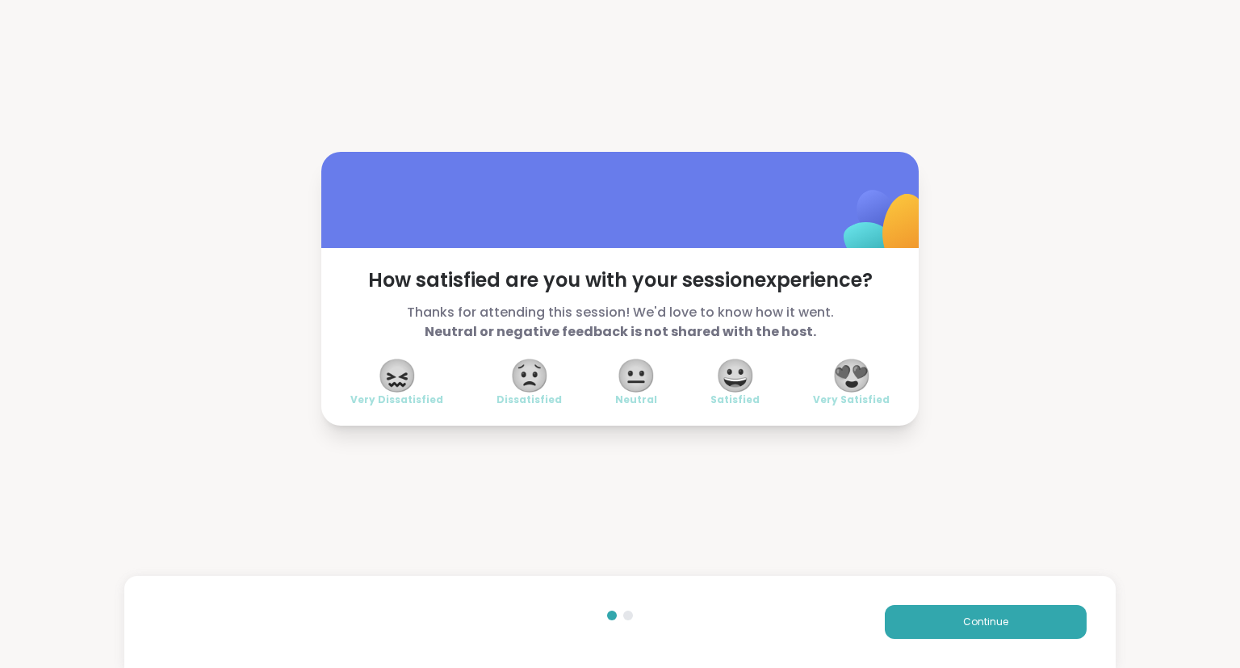
click at [844, 382] on span "😍" at bounding box center [852, 375] width 40 height 29
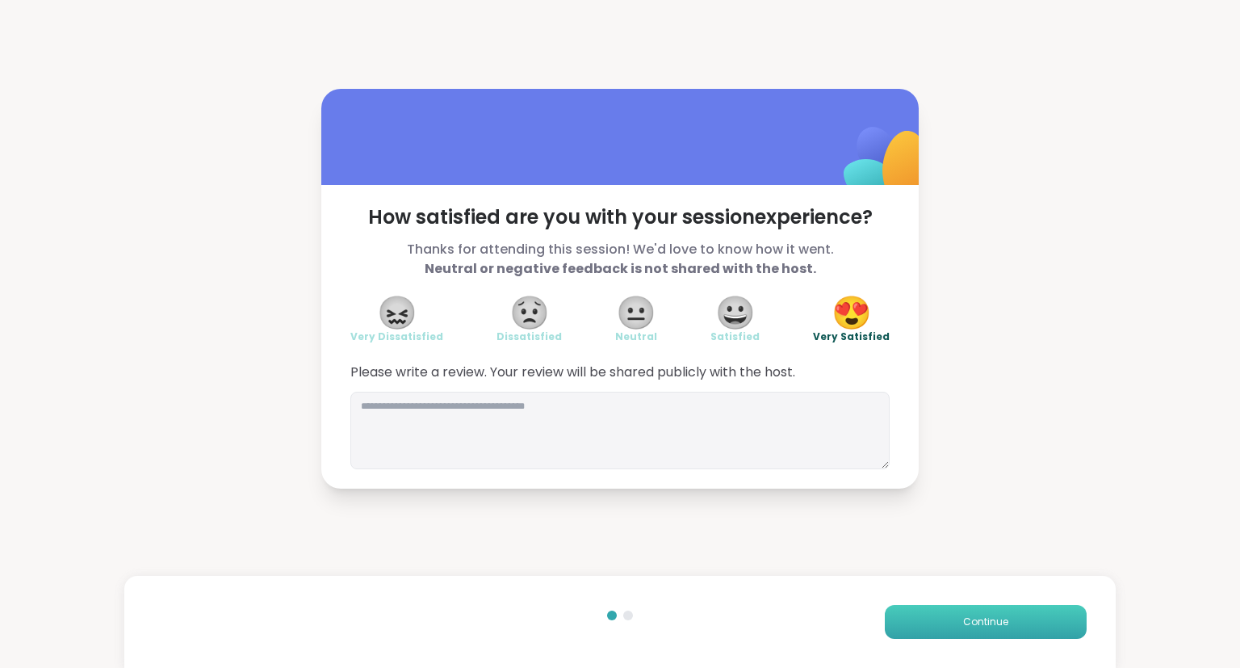
click at [983, 621] on span "Continue" at bounding box center [985, 621] width 45 height 15
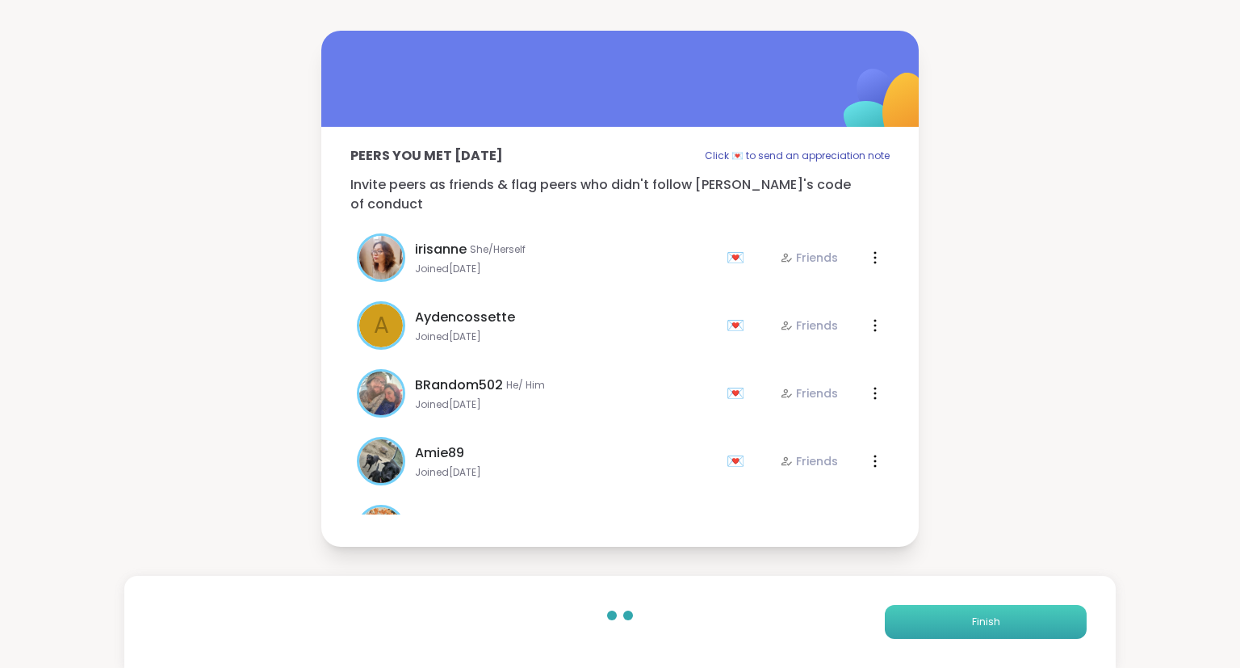
click at [983, 621] on span "Finish" at bounding box center [986, 621] width 28 height 15
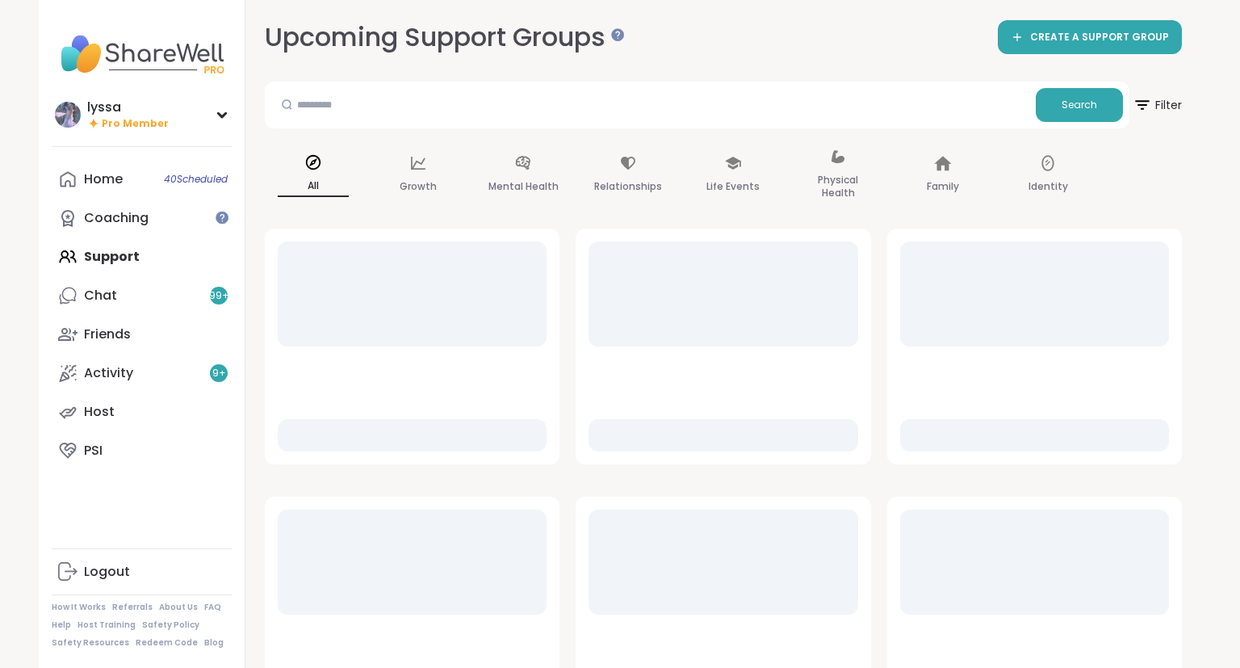
click at [95, 254] on div "Home 40 Scheduled Coaching Support Chat 99 + Friends Activity 9 + Host PSI" at bounding box center [142, 315] width 180 height 310
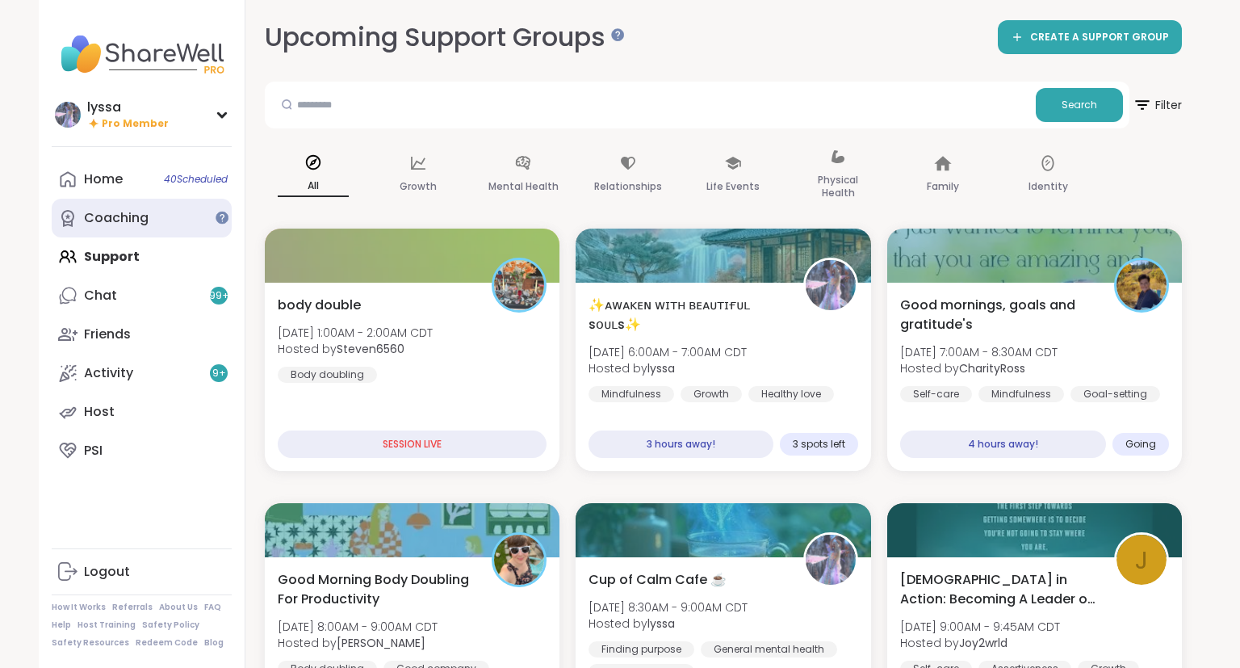
click at [103, 220] on div "Coaching" at bounding box center [116, 218] width 65 height 18
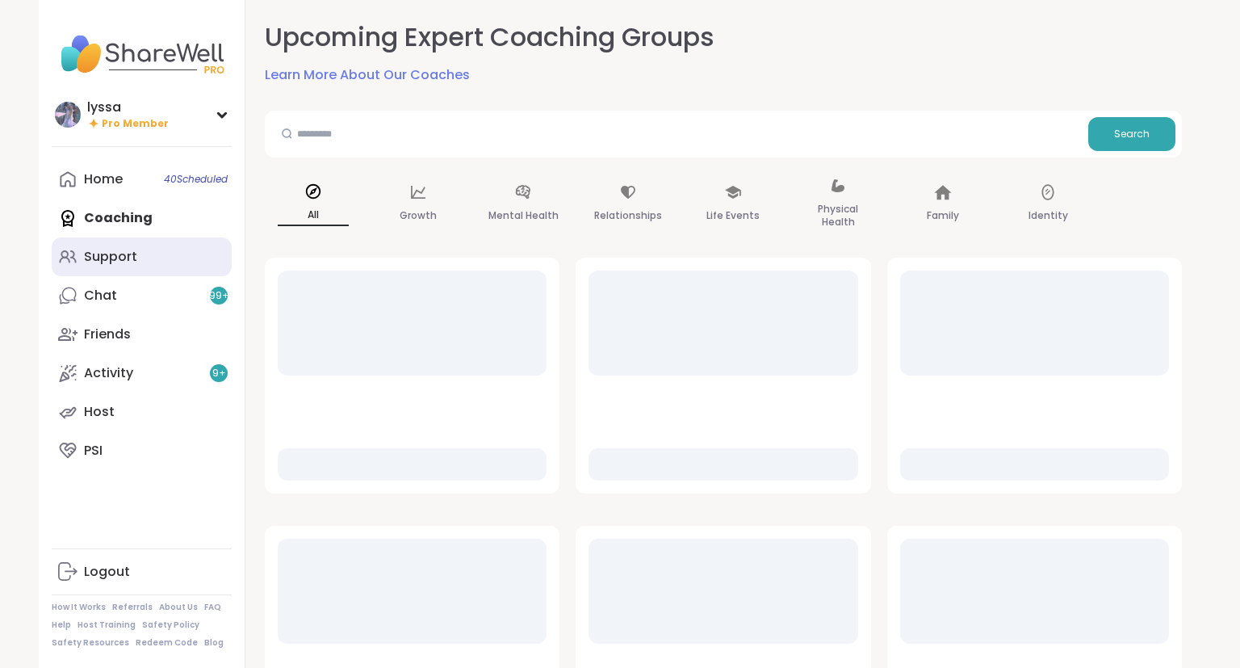
click at [127, 256] on div "Support" at bounding box center [110, 257] width 53 height 18
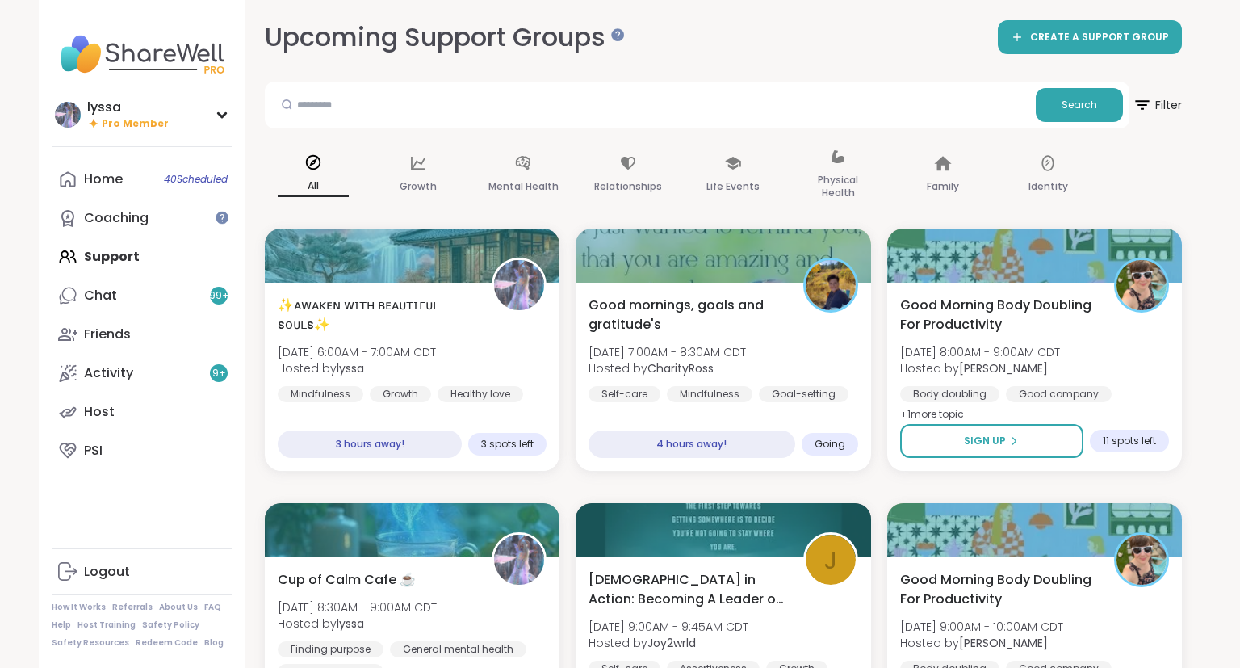
scroll to position [147, 0]
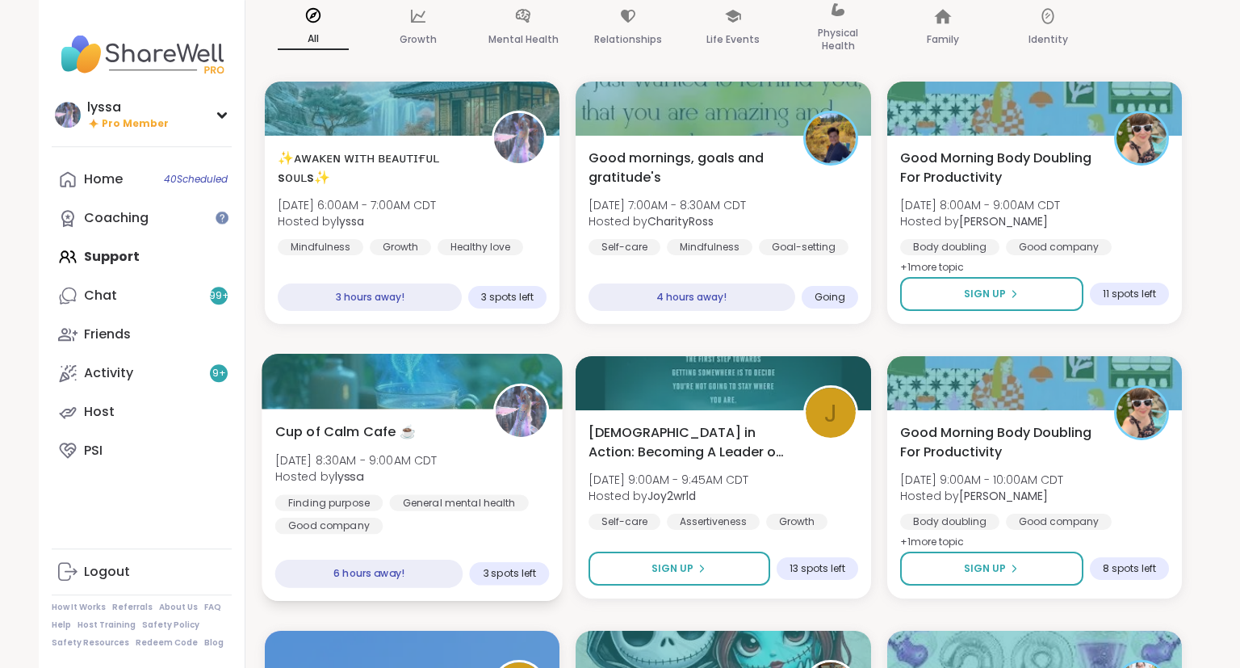
click at [458, 472] on div "Cup of Calm Cafe ☕️ [DATE] 8:30AM - 9:00AM CDT Hosted by lyssa Finding purpose …" at bounding box center [412, 477] width 274 height 112
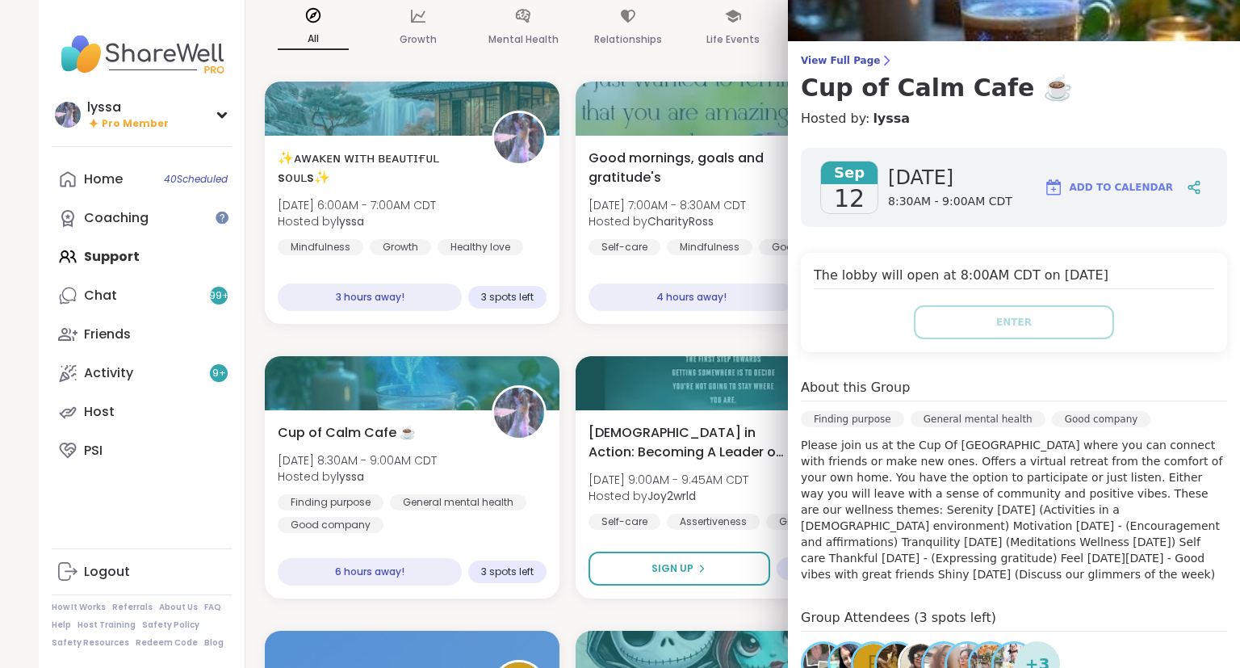
scroll to position [0, 0]
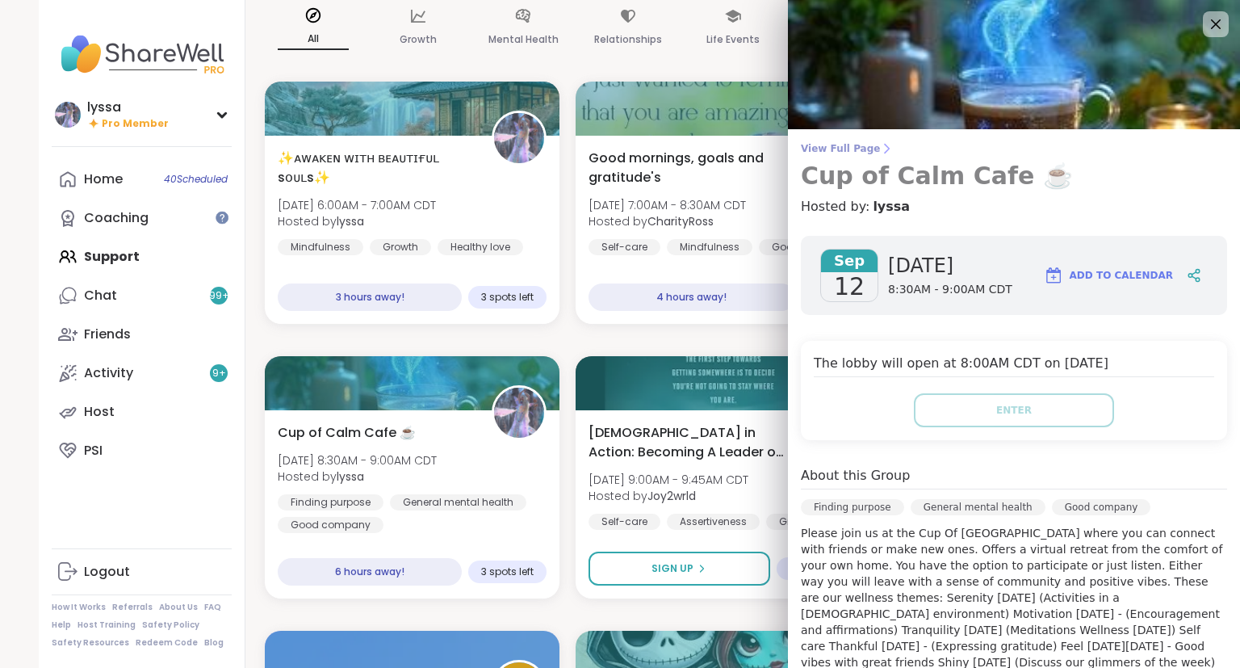
click at [864, 143] on span "View Full Page" at bounding box center [1014, 148] width 426 height 13
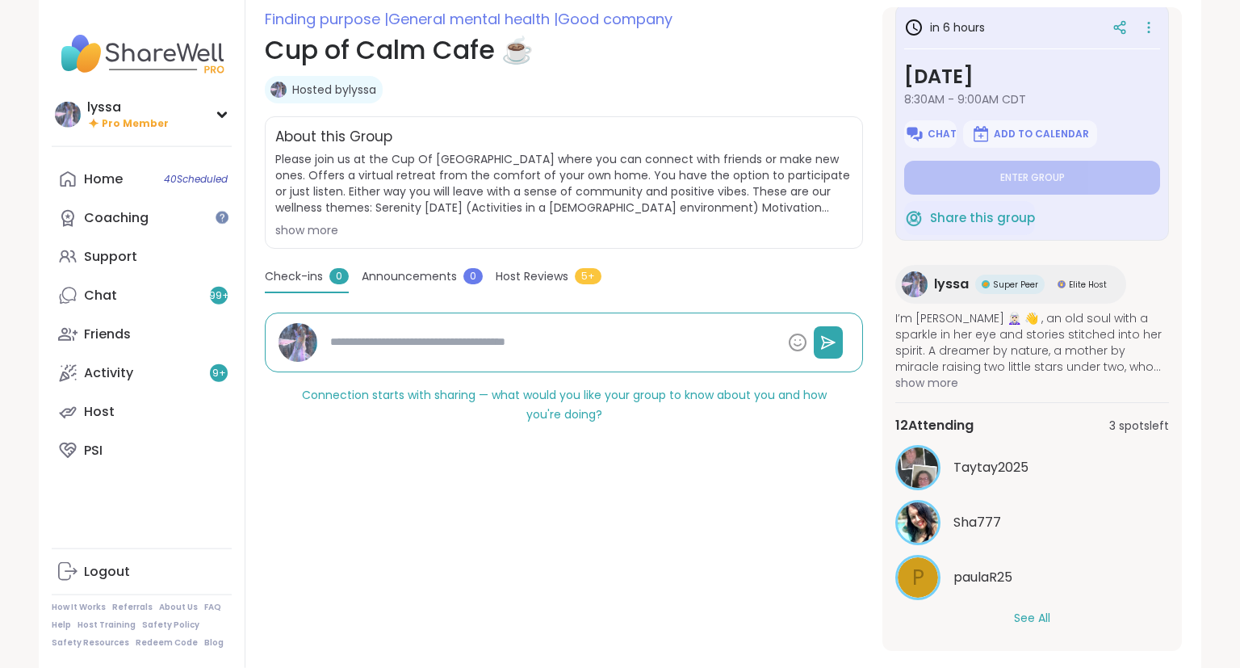
scroll to position [228, 0]
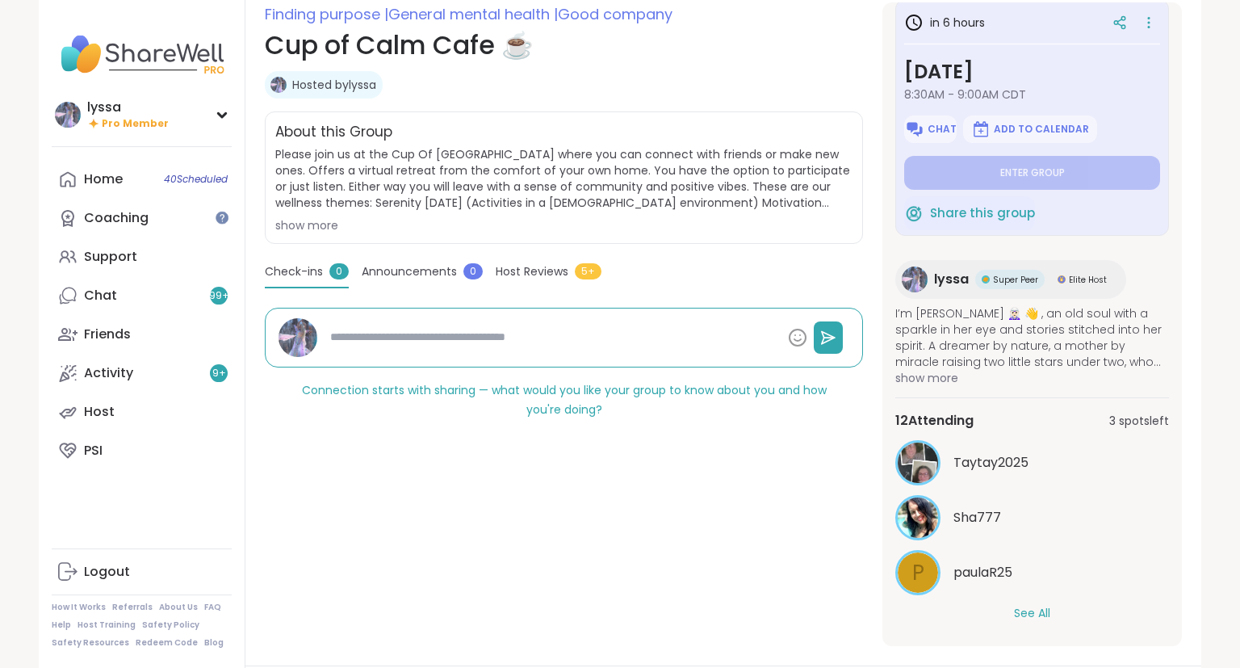
click at [1050, 612] on button "See All" at bounding box center [1032, 613] width 36 height 17
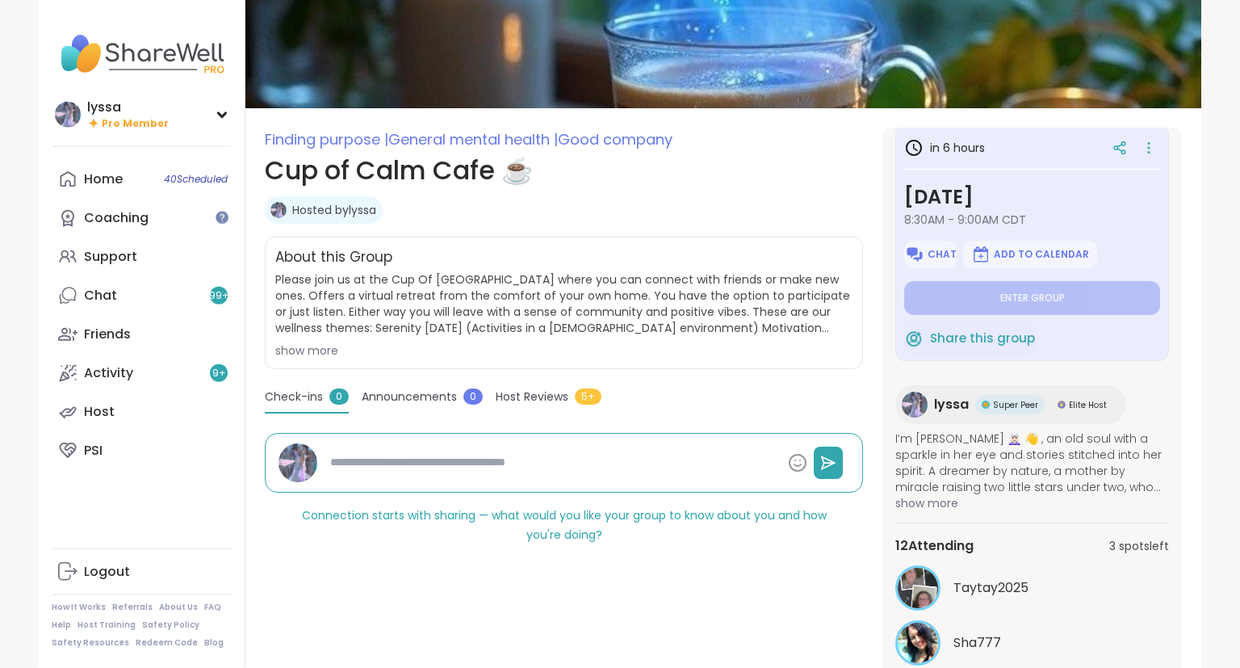
scroll to position [80, 0]
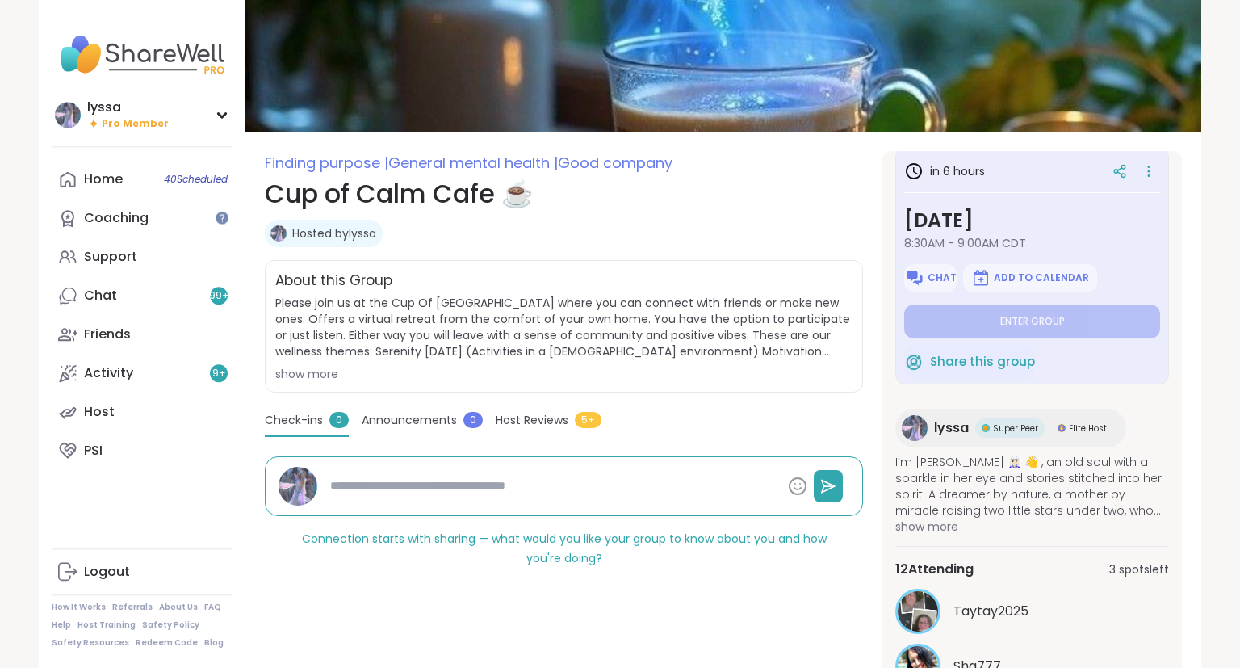
type textarea "*"
click at [538, 421] on span "Host Reviews" at bounding box center [532, 420] width 73 height 17
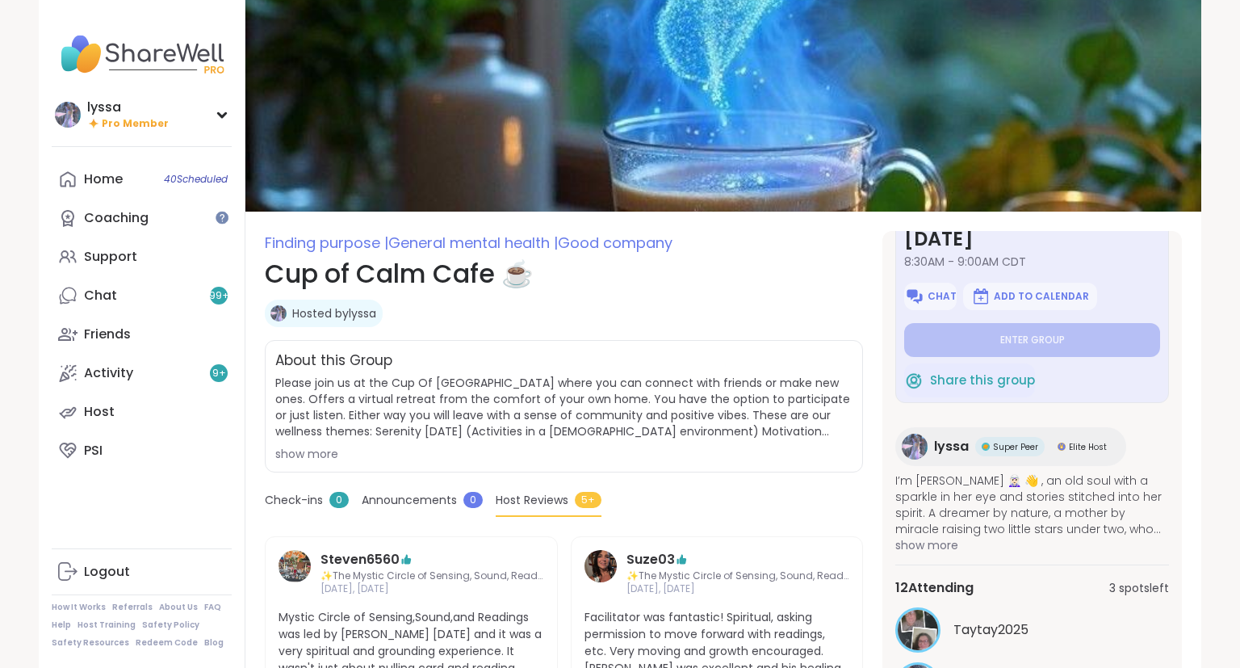
scroll to position [0, 0]
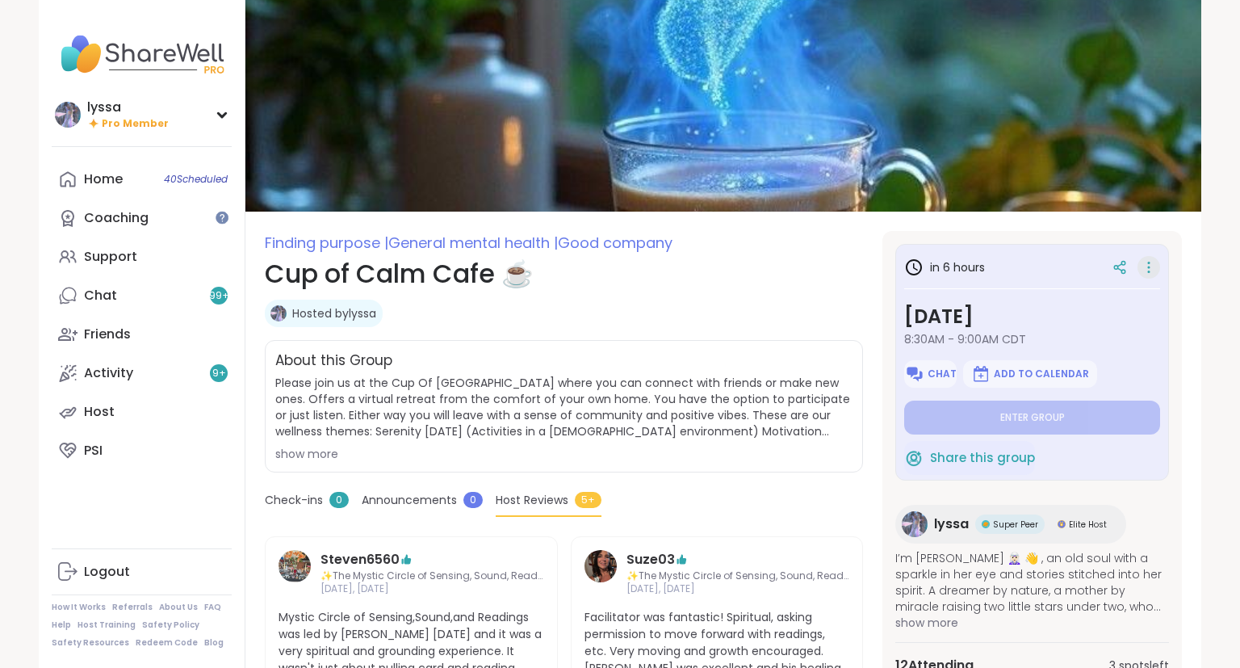
click at [1155, 270] on icon at bounding box center [1149, 267] width 16 height 23
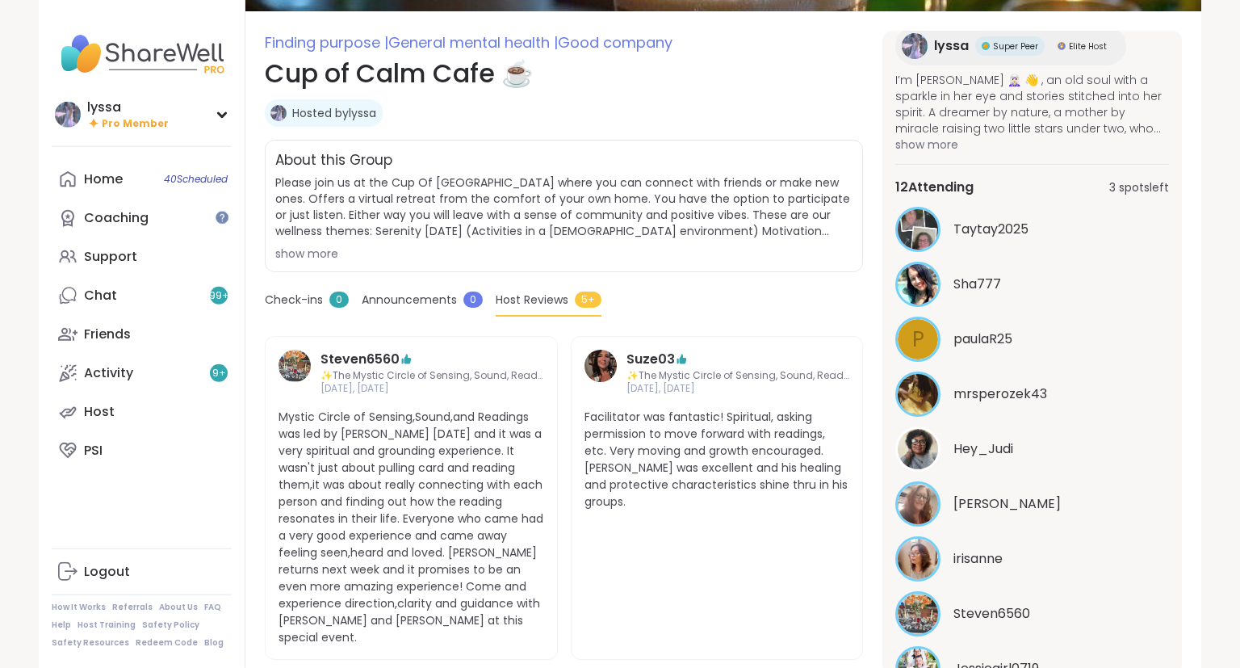
scroll to position [278, 0]
click at [948, 559] on div "irisanne" at bounding box center [1032, 558] width 274 height 45
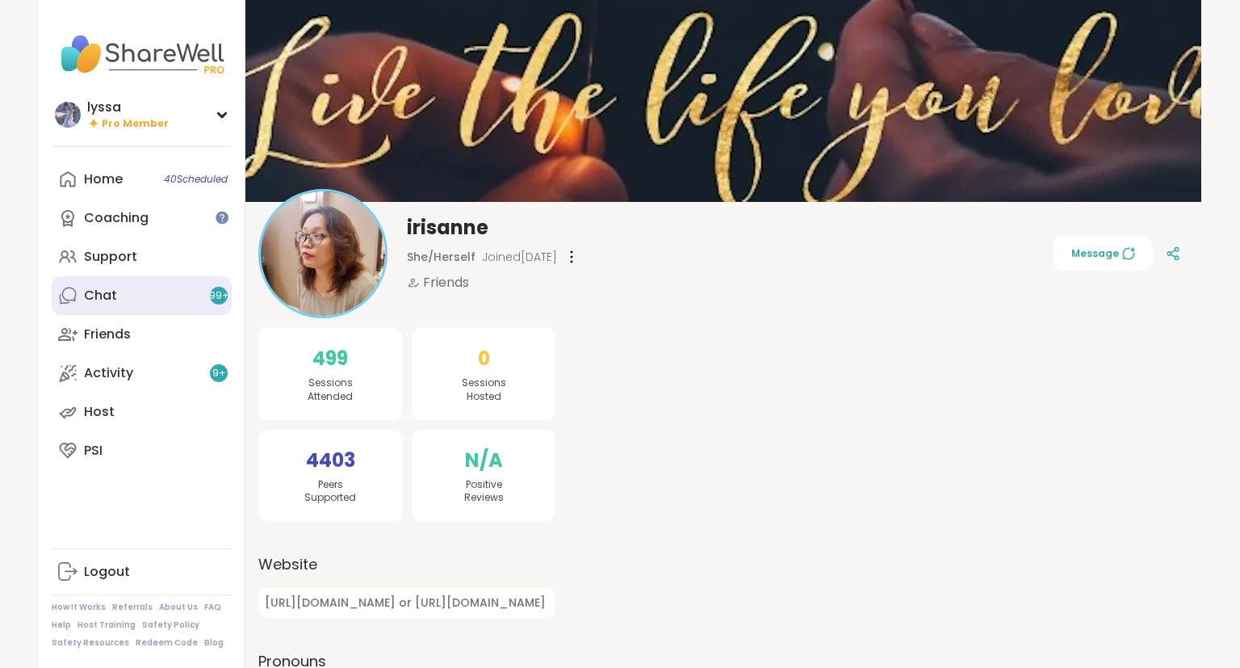
click at [147, 301] on link "Chat 99 +" at bounding box center [142, 295] width 180 height 39
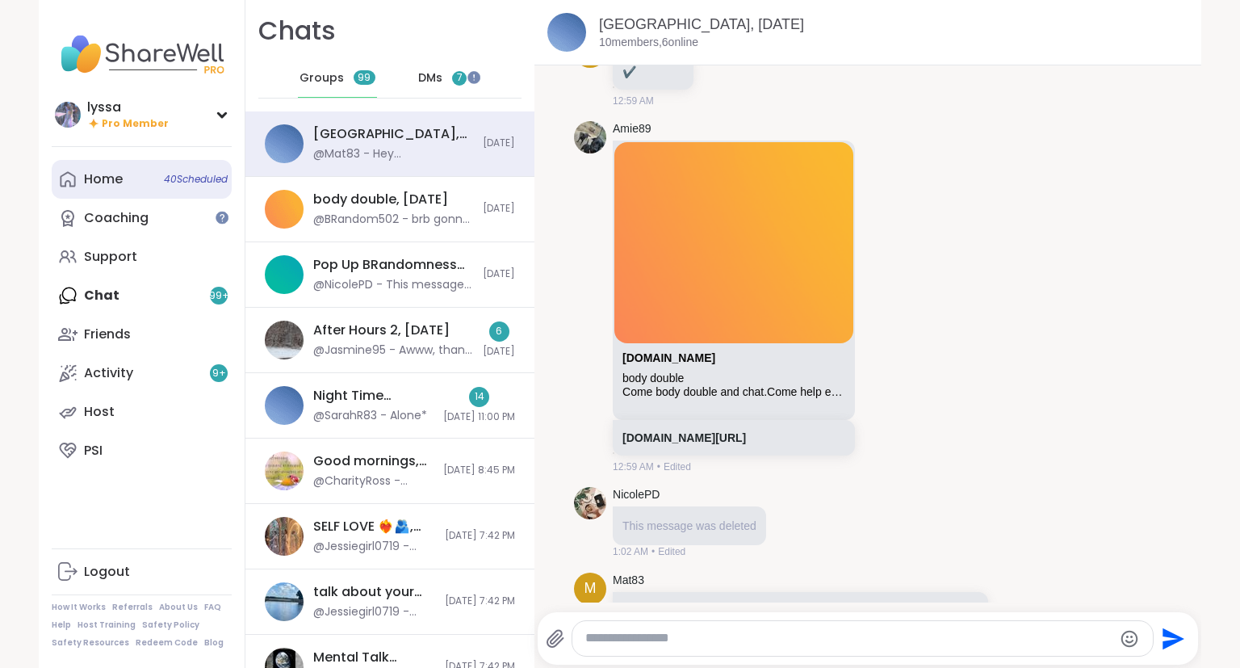
click at [161, 186] on link "Home 40 Scheduled" at bounding box center [142, 179] width 180 height 39
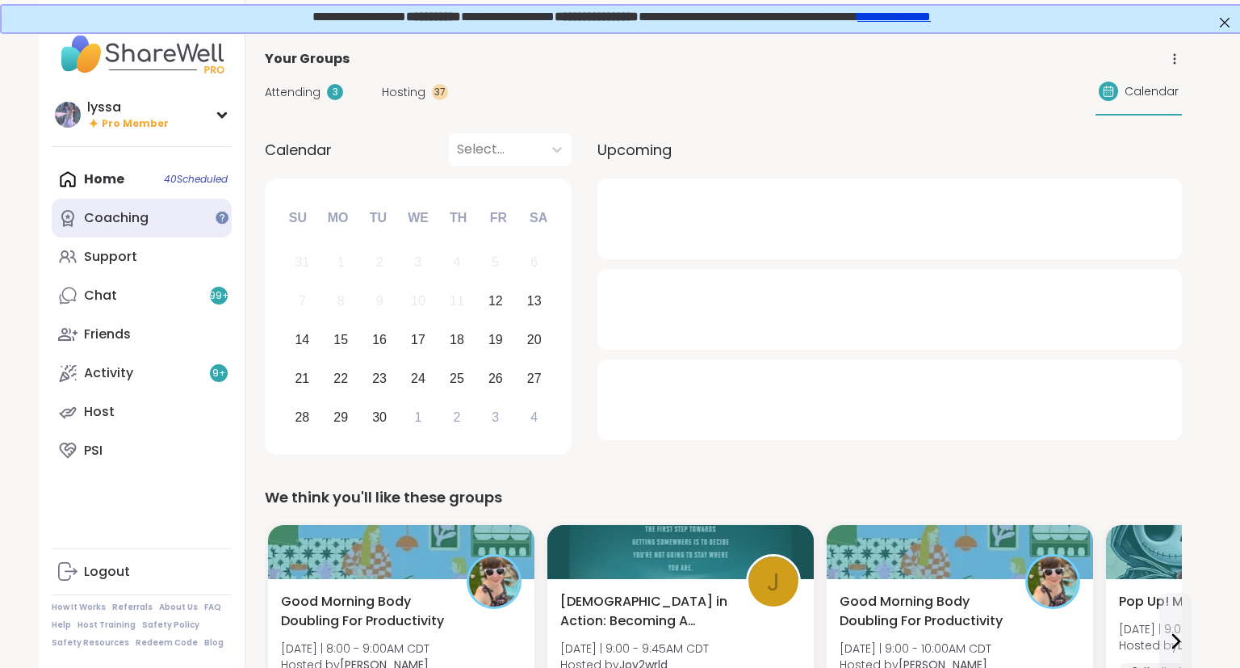
click at [128, 216] on div "Coaching" at bounding box center [116, 218] width 65 height 18
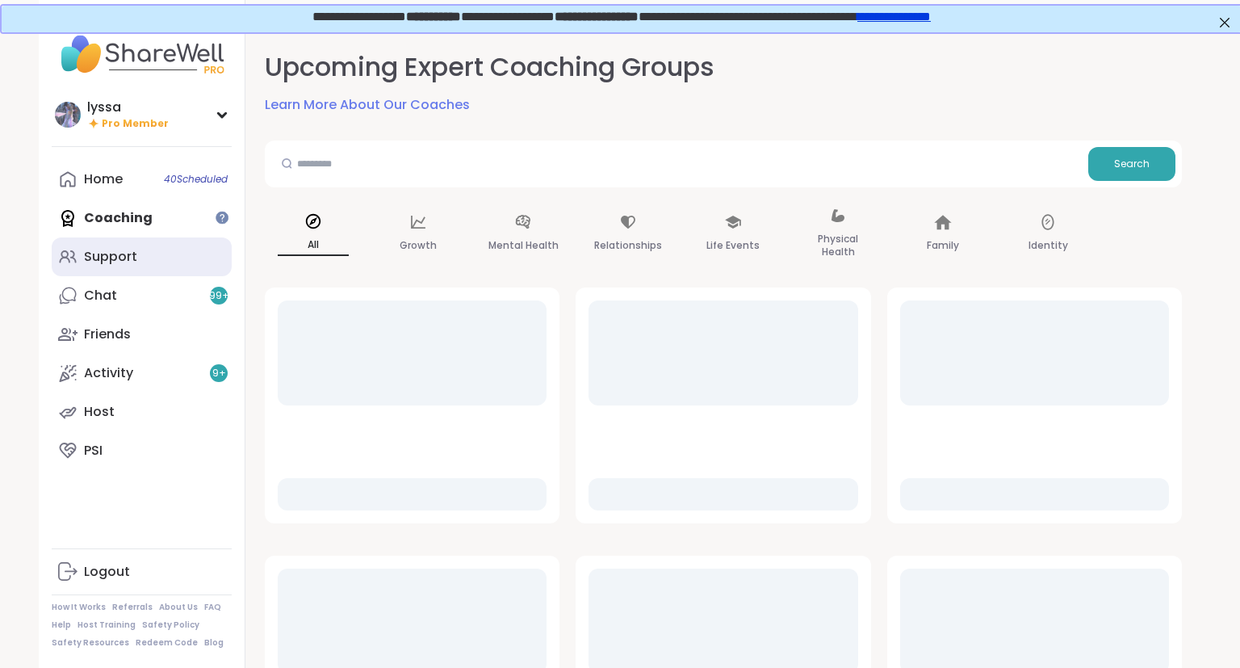
click at [117, 260] on div "Support" at bounding box center [110, 257] width 53 height 18
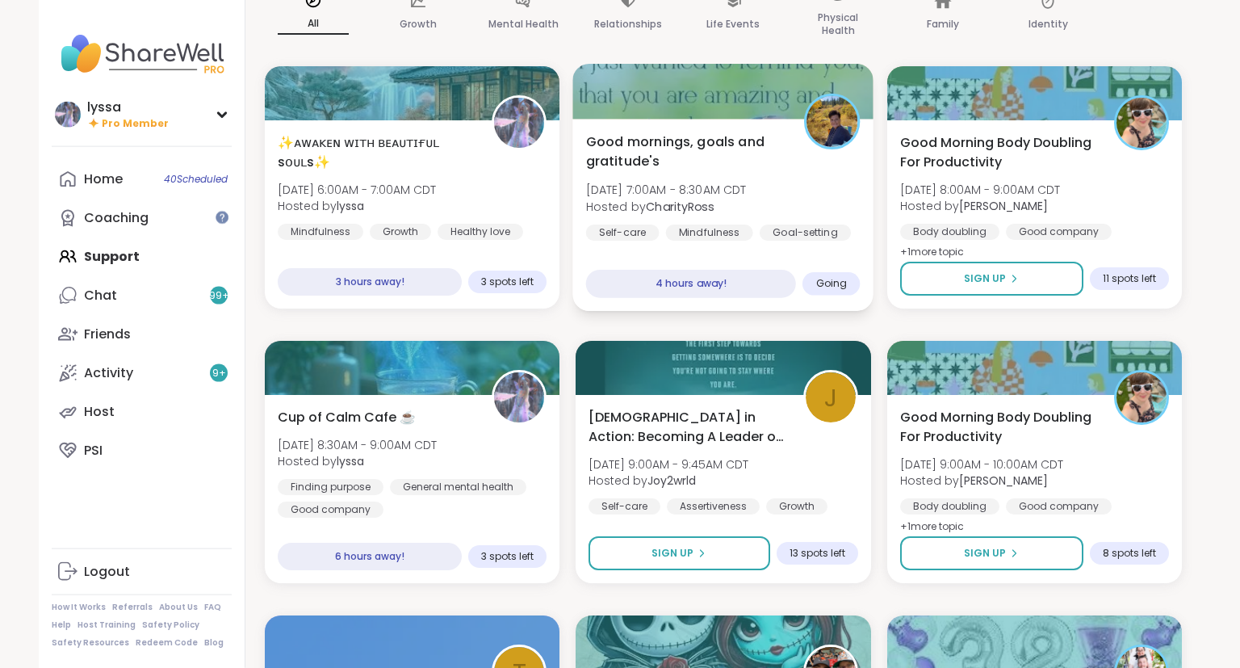
scroll to position [165, 0]
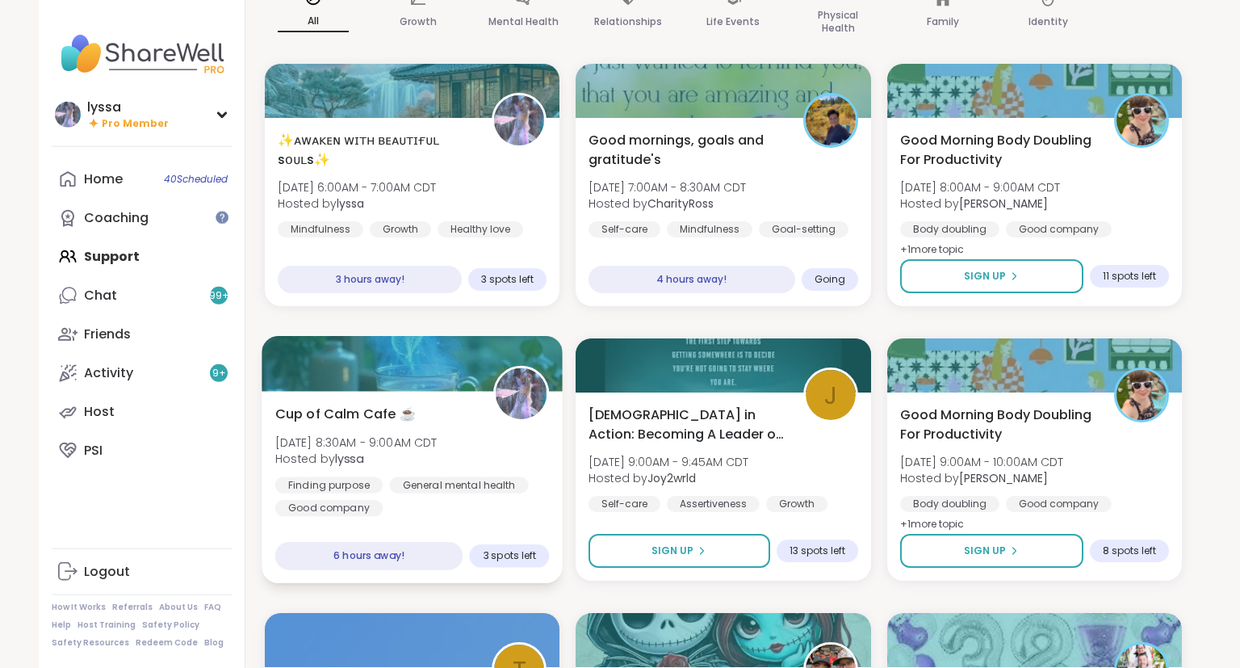
click at [438, 451] on span "Hosted by lyssa" at bounding box center [356, 458] width 162 height 16
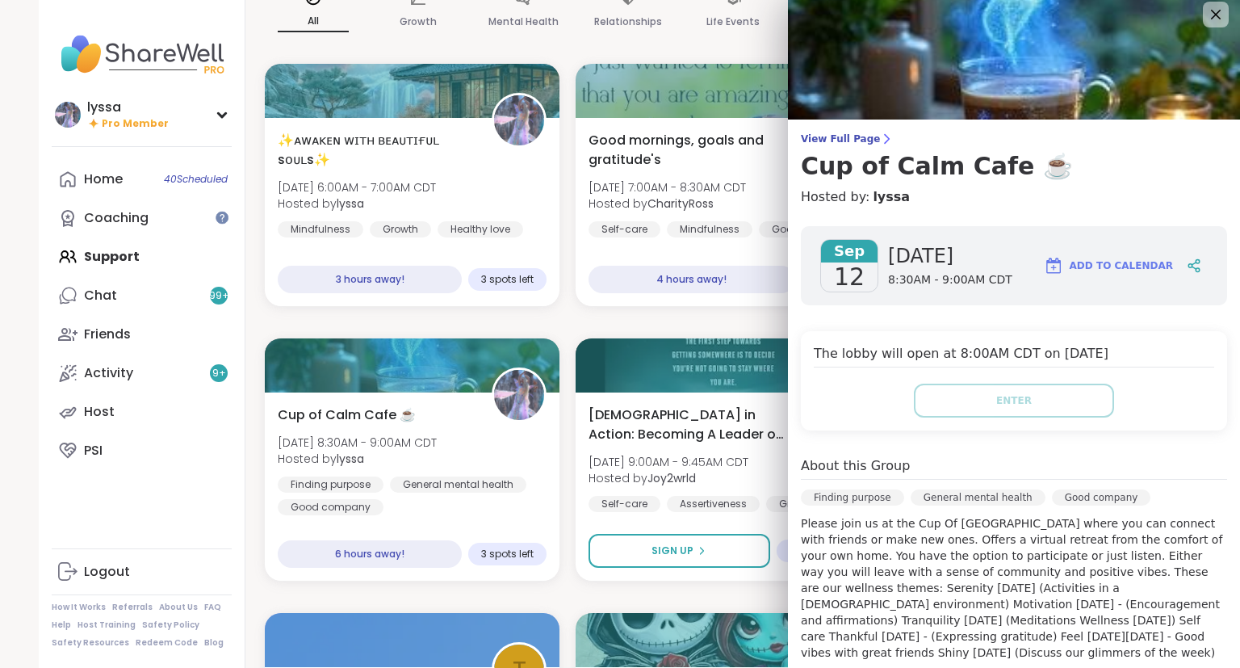
scroll to position [0, 0]
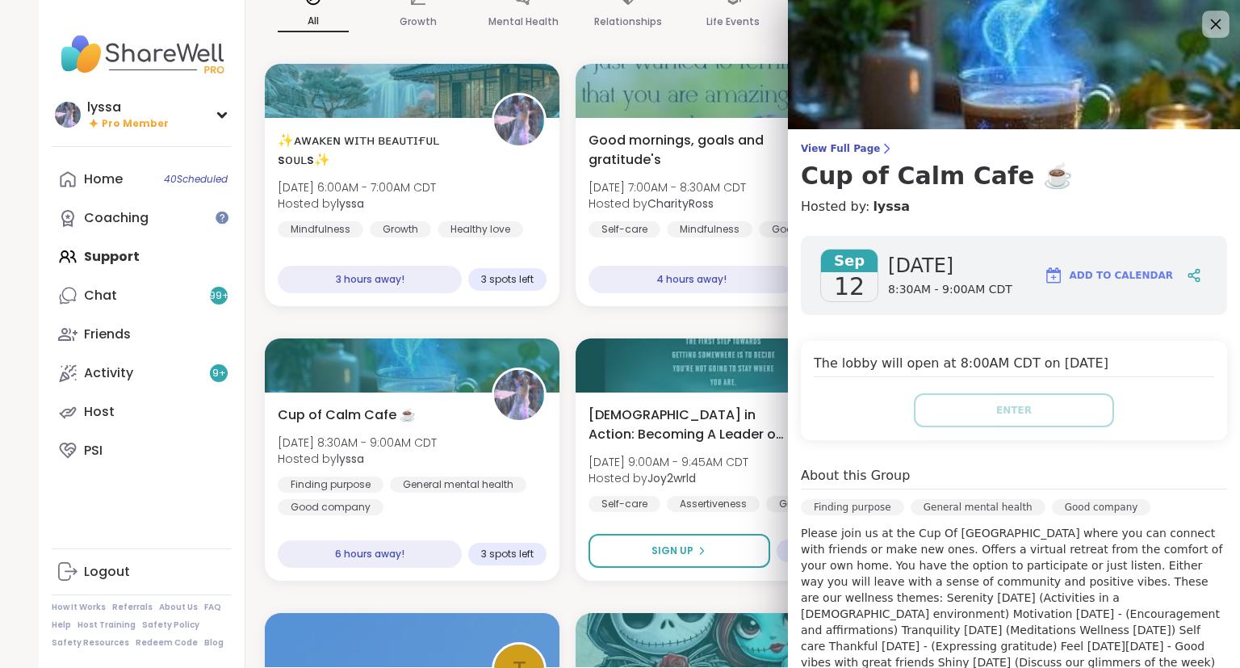
click at [1216, 36] on div at bounding box center [1215, 23] width 27 height 27
click at [1216, 27] on icon at bounding box center [1215, 24] width 20 height 20
